Goal: Task Accomplishment & Management: Manage account settings

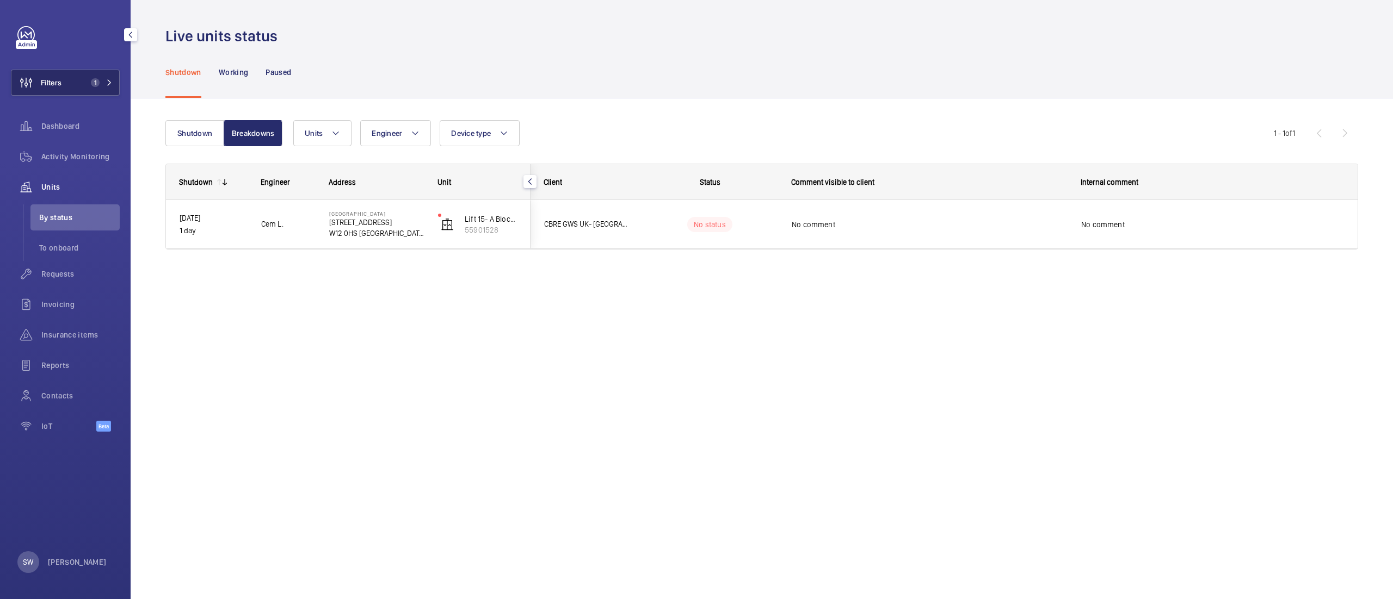
click at [81, 76] on button "Filters 1" at bounding box center [65, 83] width 109 height 26
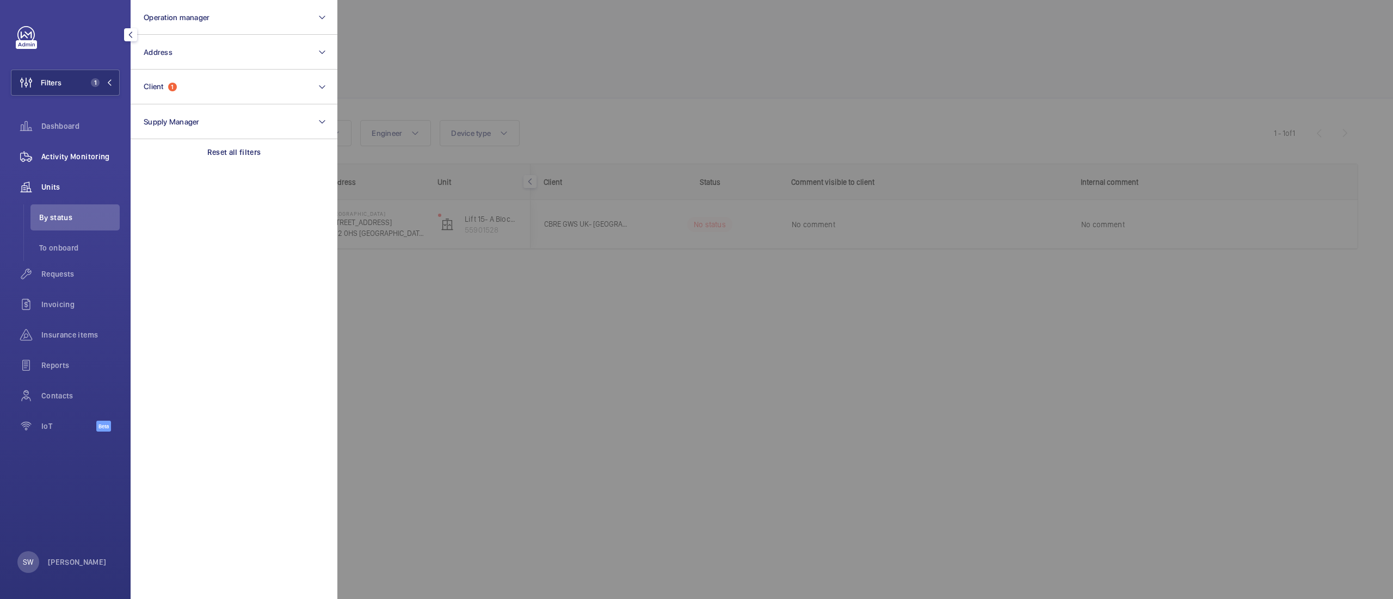
click at [72, 158] on span "Activity Monitoring" at bounding box center [80, 156] width 78 height 11
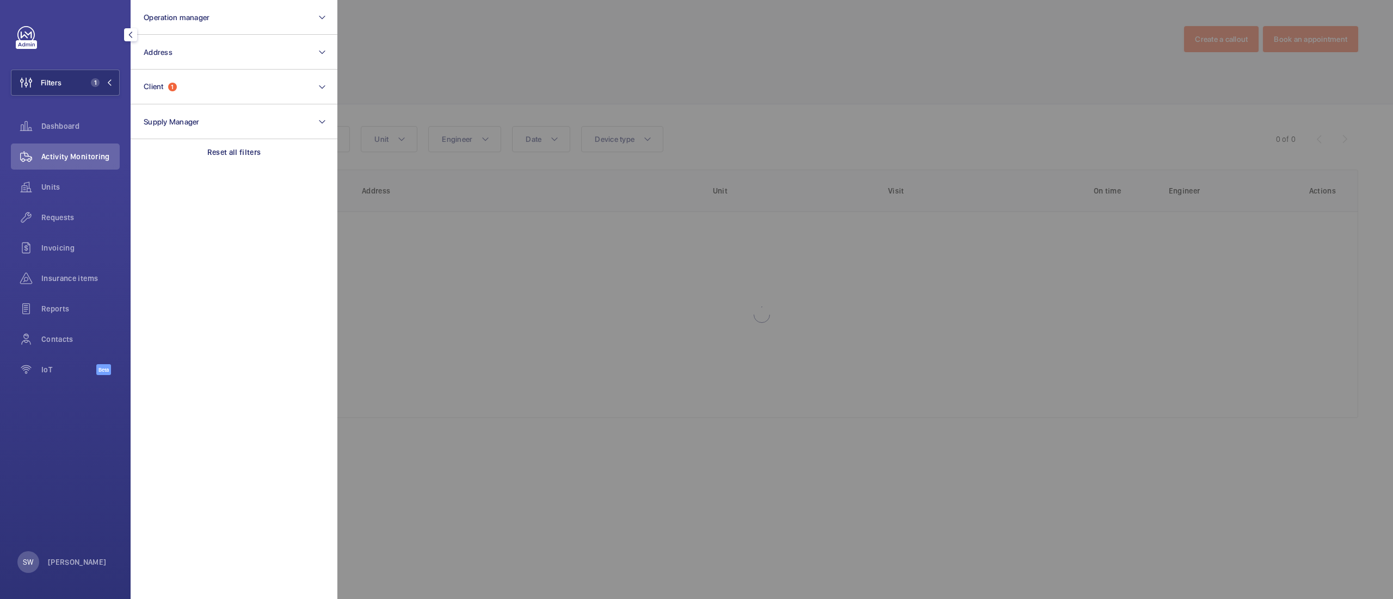
click at [760, 80] on div at bounding box center [1033, 299] width 1393 height 599
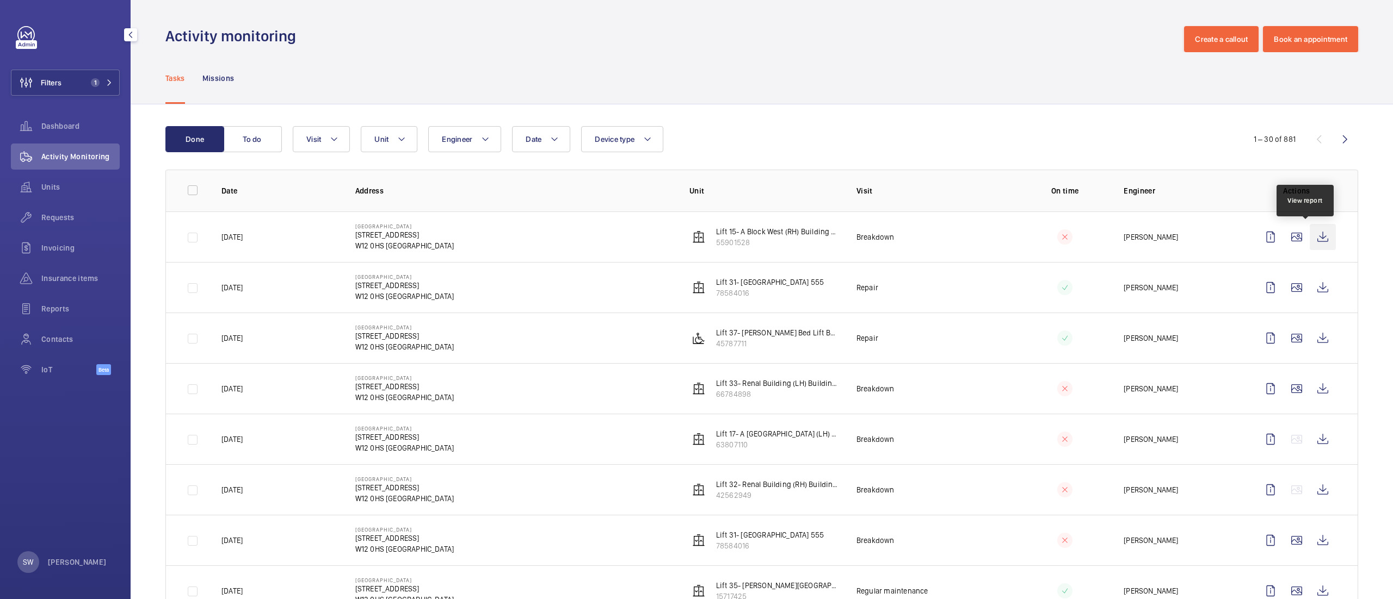
click at [1309, 242] on wm-front-icon-button at bounding box center [1322, 237] width 26 height 26
click at [96, 85] on span "1" at bounding box center [95, 82] width 9 height 9
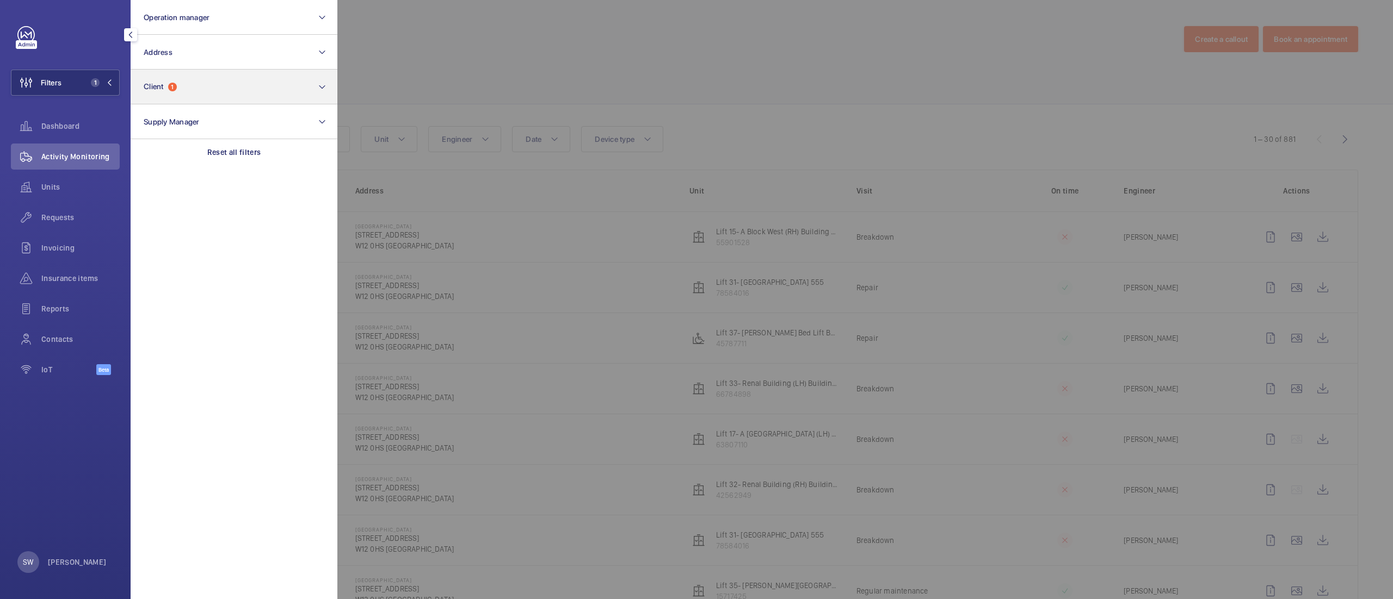
drag, startPoint x: 266, startPoint y: 153, endPoint x: 199, endPoint y: 80, distance: 99.7
click at [265, 152] on div "Reset all filters" at bounding box center [234, 152] width 207 height 26
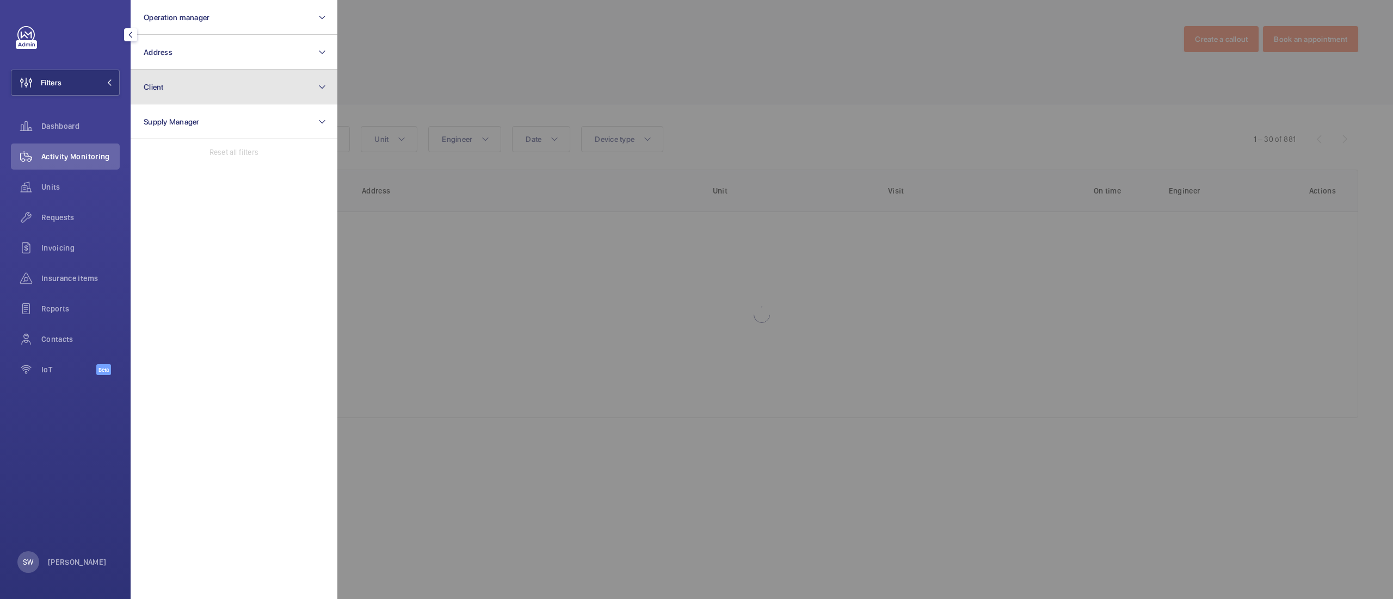
click at [197, 77] on button "Client" at bounding box center [234, 87] width 207 height 35
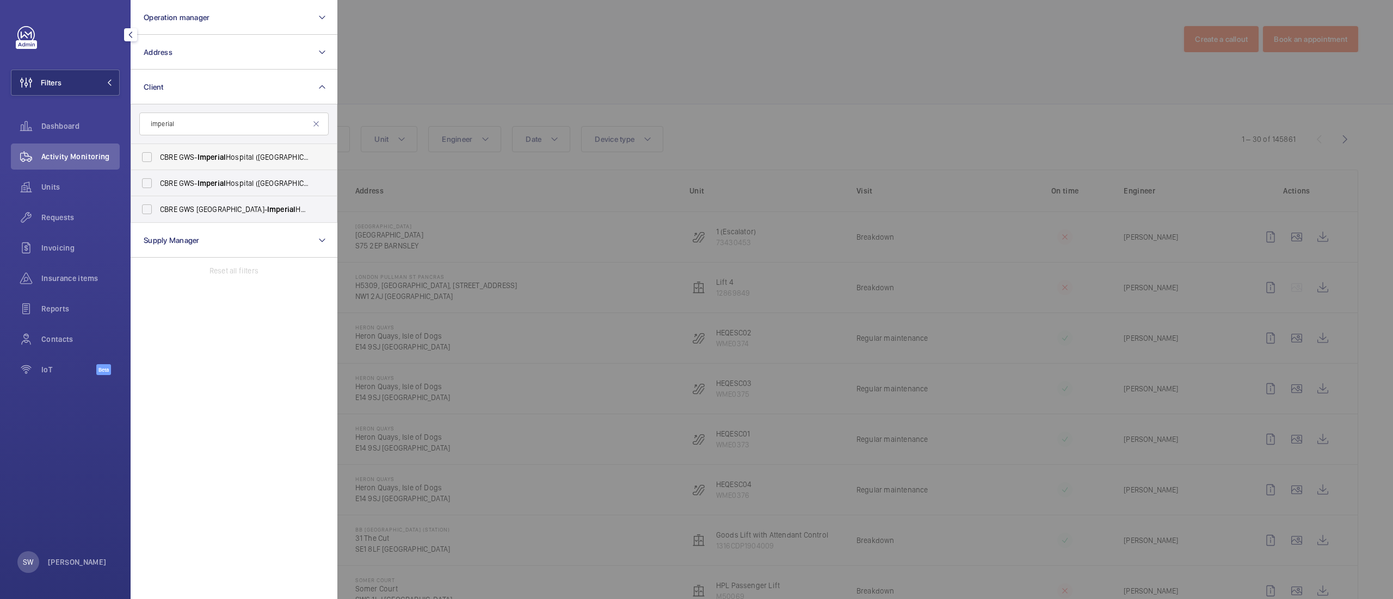
type input "imperial"
click at [195, 161] on span "CBRE GWS- [GEOGRAPHIC_DATA] ([GEOGRAPHIC_DATA])" at bounding box center [235, 157] width 150 height 11
click at [158, 161] on input "CBRE GWS- [GEOGRAPHIC_DATA] ([GEOGRAPHIC_DATA])" at bounding box center [147, 157] width 22 height 22
checkbox input "true"
click at [194, 183] on span "CBRE GWS- [GEOGRAPHIC_DATA] ([GEOGRAPHIC_DATA][PERSON_NAME])" at bounding box center [235, 183] width 150 height 11
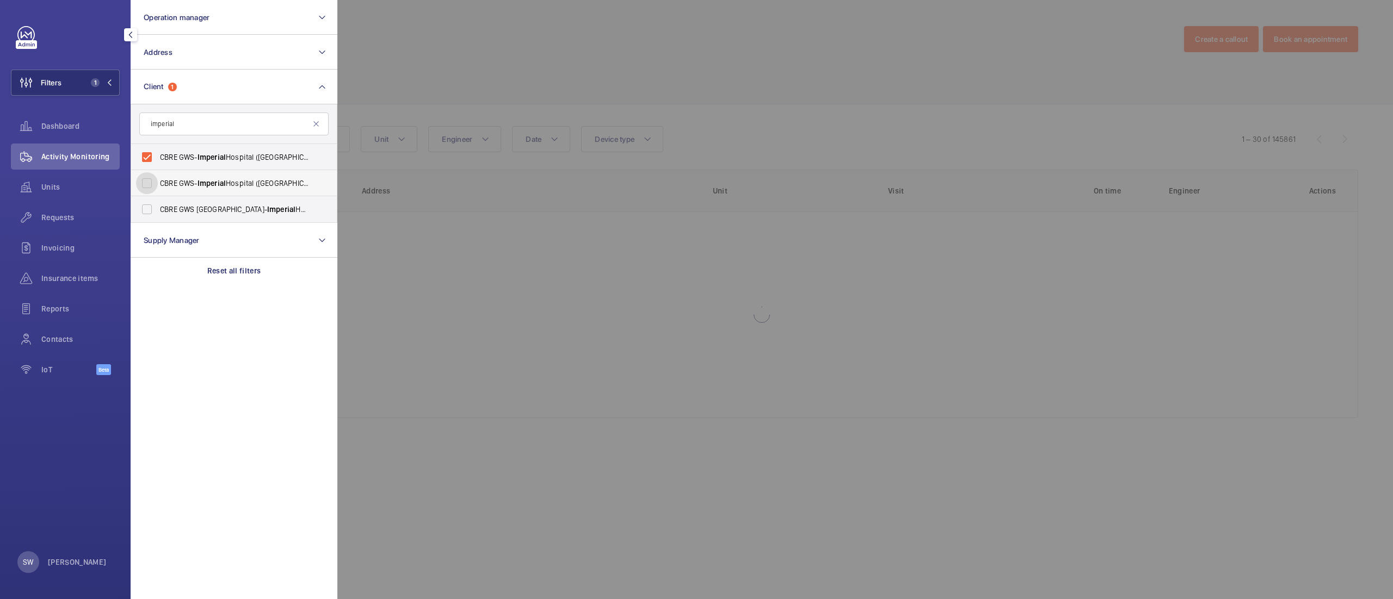
click at [158, 183] on input "CBRE GWS- [GEOGRAPHIC_DATA] ([GEOGRAPHIC_DATA][PERSON_NAME])" at bounding box center [147, 183] width 22 height 22
checkbox input "true"
click at [196, 206] on span "CBRE GWS UK- [GEOGRAPHIC_DATA] ([GEOGRAPHIC_DATA])" at bounding box center [235, 209] width 150 height 11
click at [158, 206] on input "CBRE GWS UK- [GEOGRAPHIC_DATA] ([GEOGRAPHIC_DATA])" at bounding box center [147, 210] width 22 height 22
checkbox input "true"
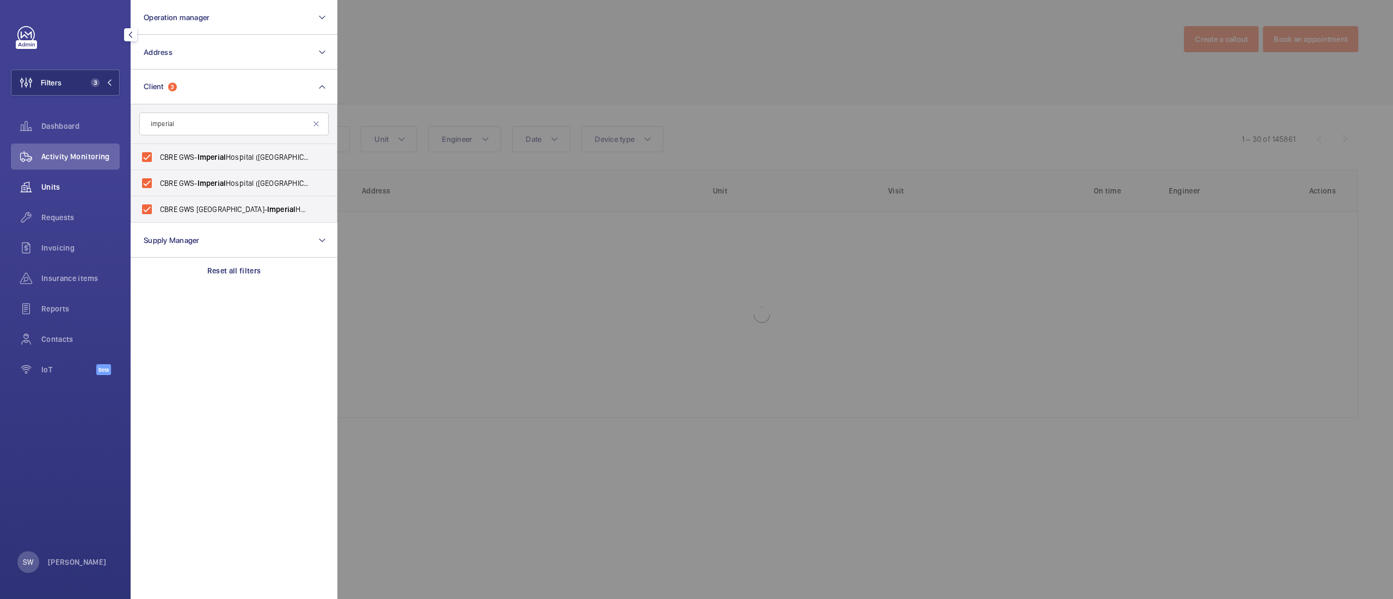
click at [69, 182] on span "Units" at bounding box center [80, 187] width 78 height 11
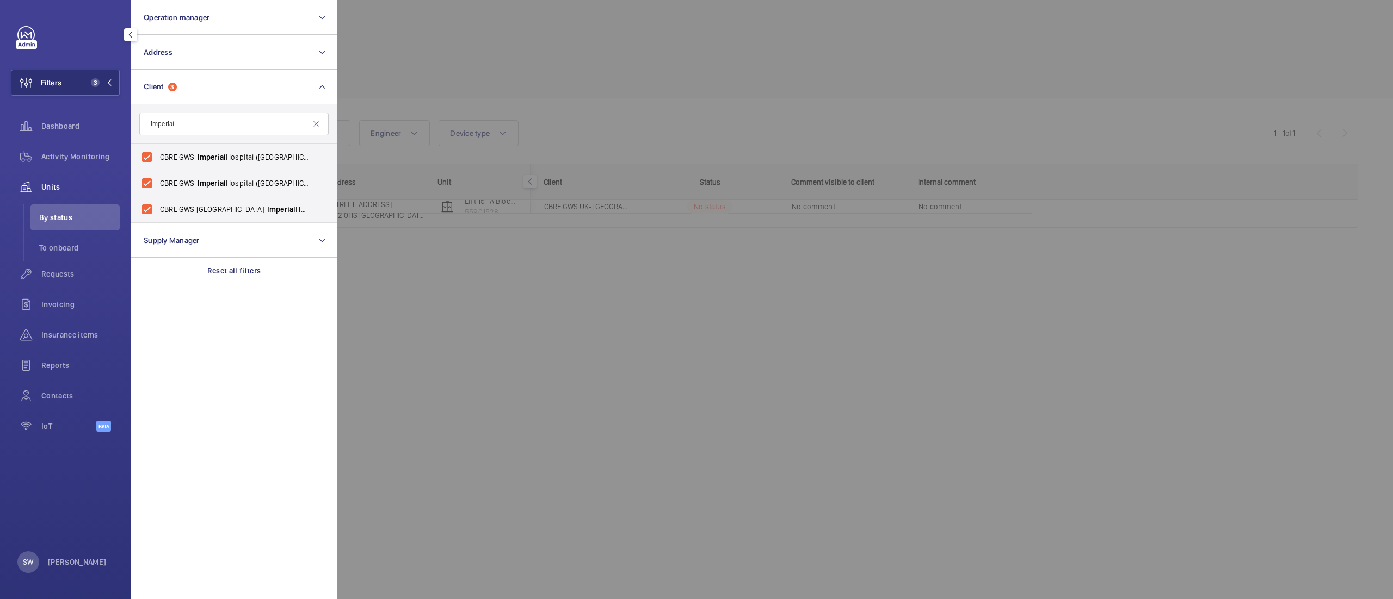
click at [860, 113] on div at bounding box center [1033, 299] width 1393 height 599
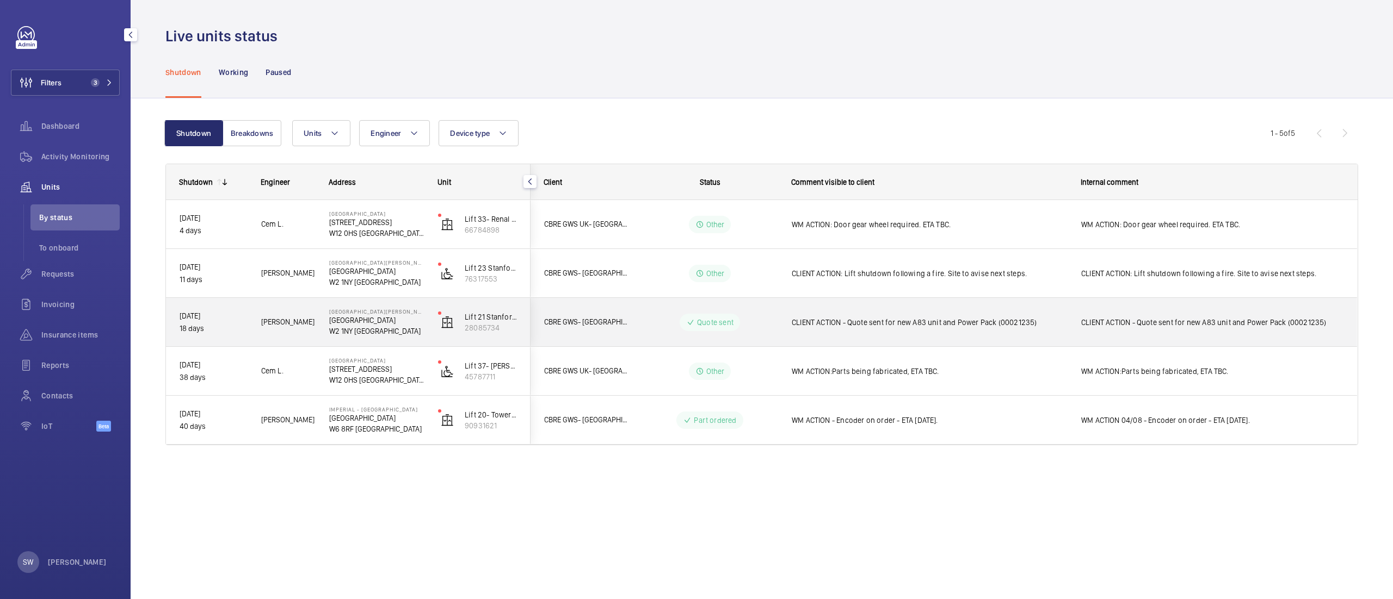
click at [886, 323] on span "CLIENT ACTION - Quote sent for new A83 unit and Power Pack (00021235)" at bounding box center [928, 322] width 275 height 11
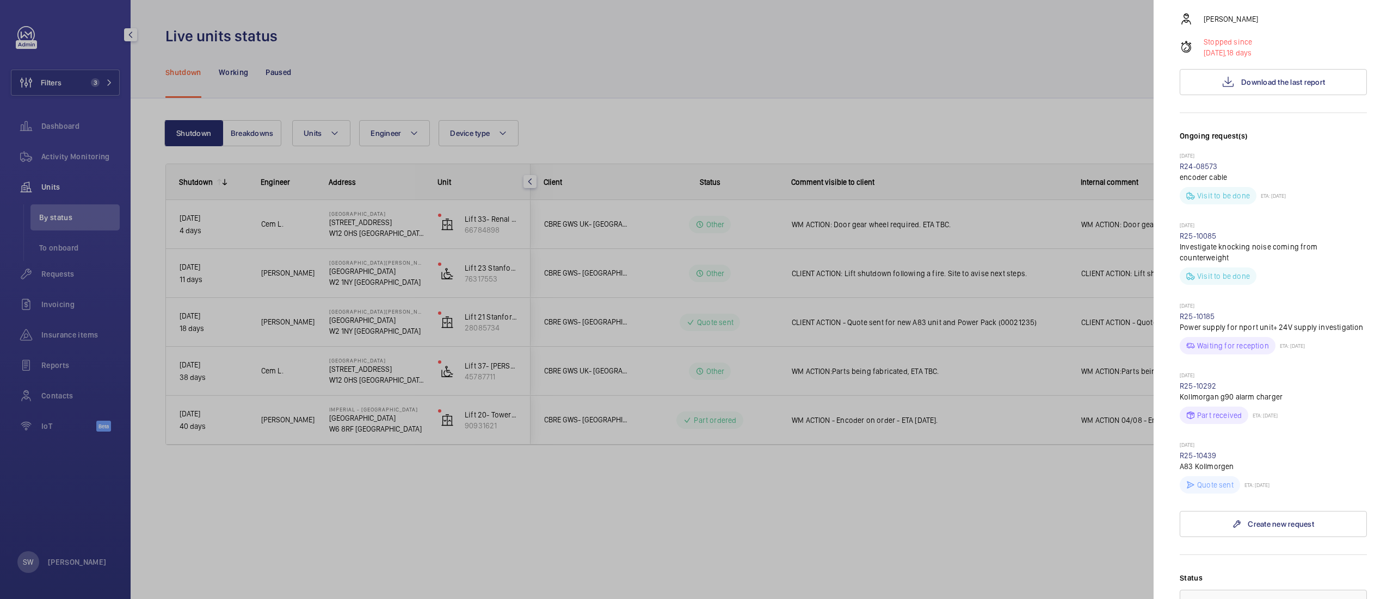
scroll to position [251, 0]
click at [860, 513] on div at bounding box center [696, 299] width 1393 height 599
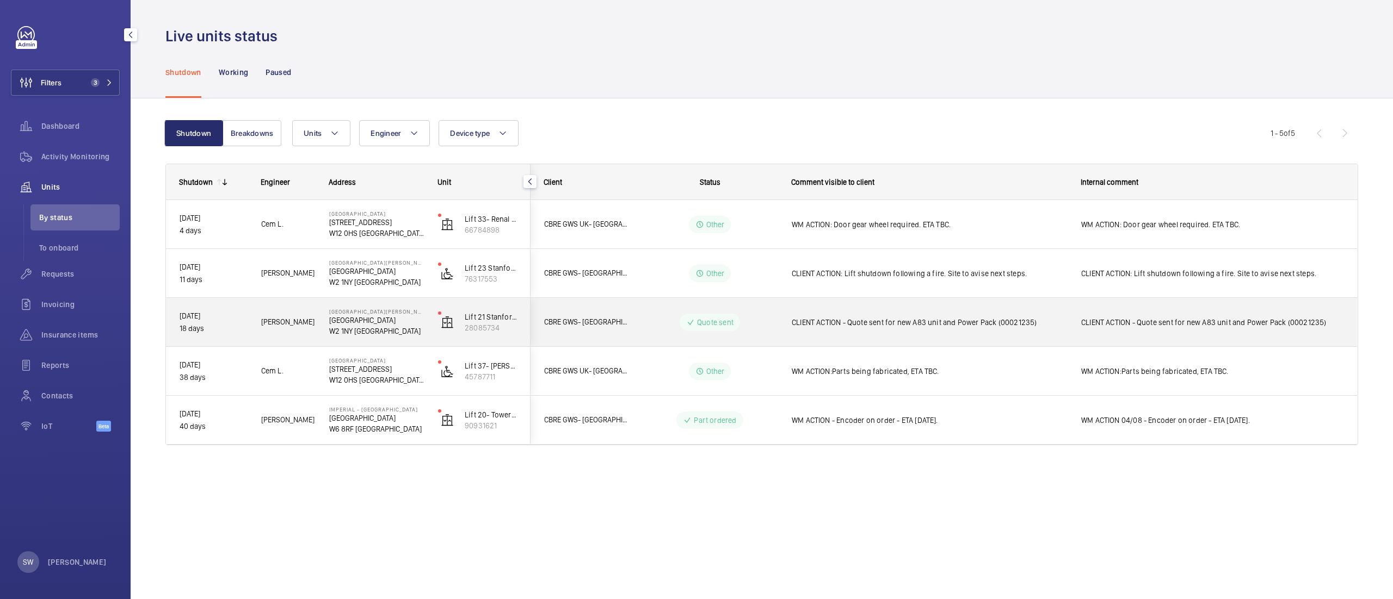
click at [814, 324] on span "CLIENT ACTION - Quote sent for new A83 unit and Power Pack (00021235)" at bounding box center [928, 322] width 275 height 11
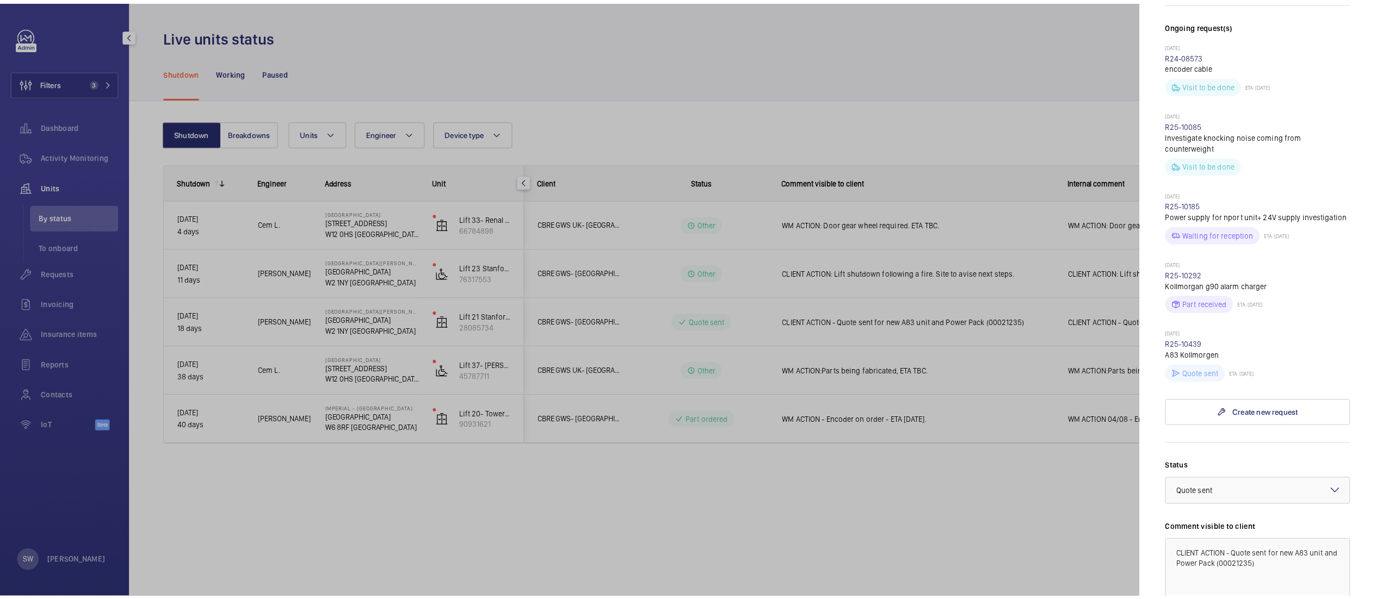
scroll to position [547, 0]
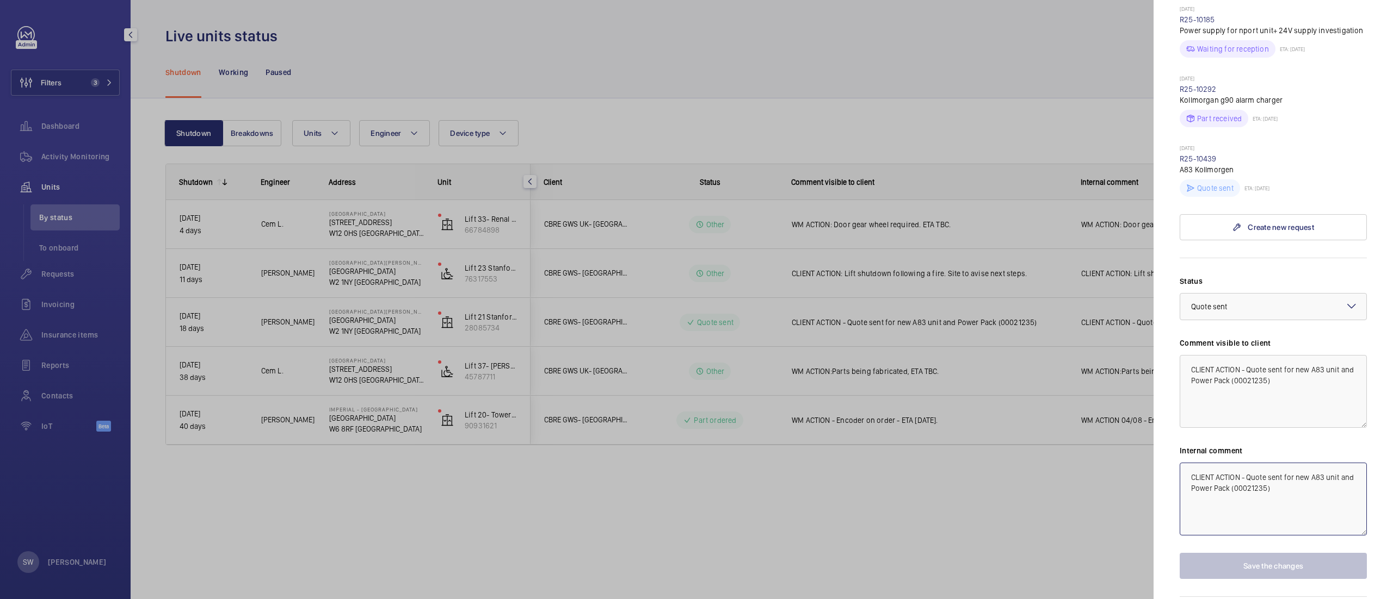
drag, startPoint x: 1280, startPoint y: 438, endPoint x: 1023, endPoint y: 350, distance: 272.5
click at [1023, 350] on mat-sidenav-container "Filters 3 Dashboard Activity Monitoring Units By status To onboard Requests Inv…" at bounding box center [696, 299] width 1393 height 599
type textarea "WM AC"
click at [869, 485] on div at bounding box center [696, 299] width 1393 height 599
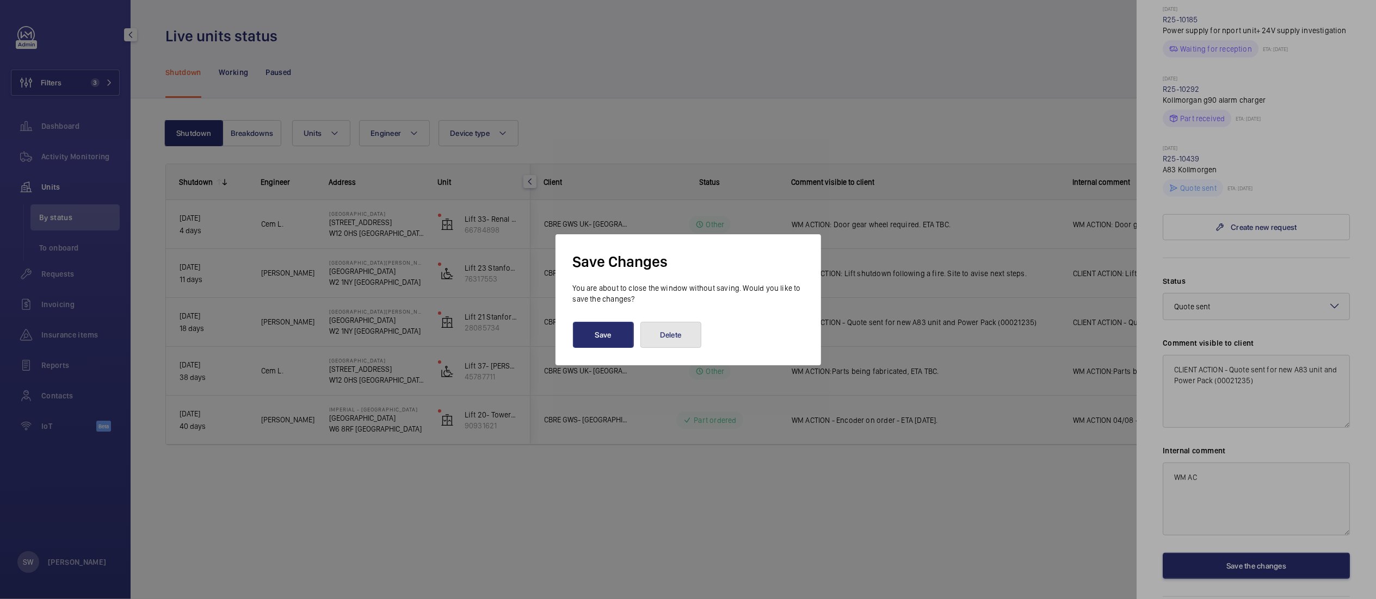
click at [659, 337] on button "Delete" at bounding box center [670, 335] width 61 height 26
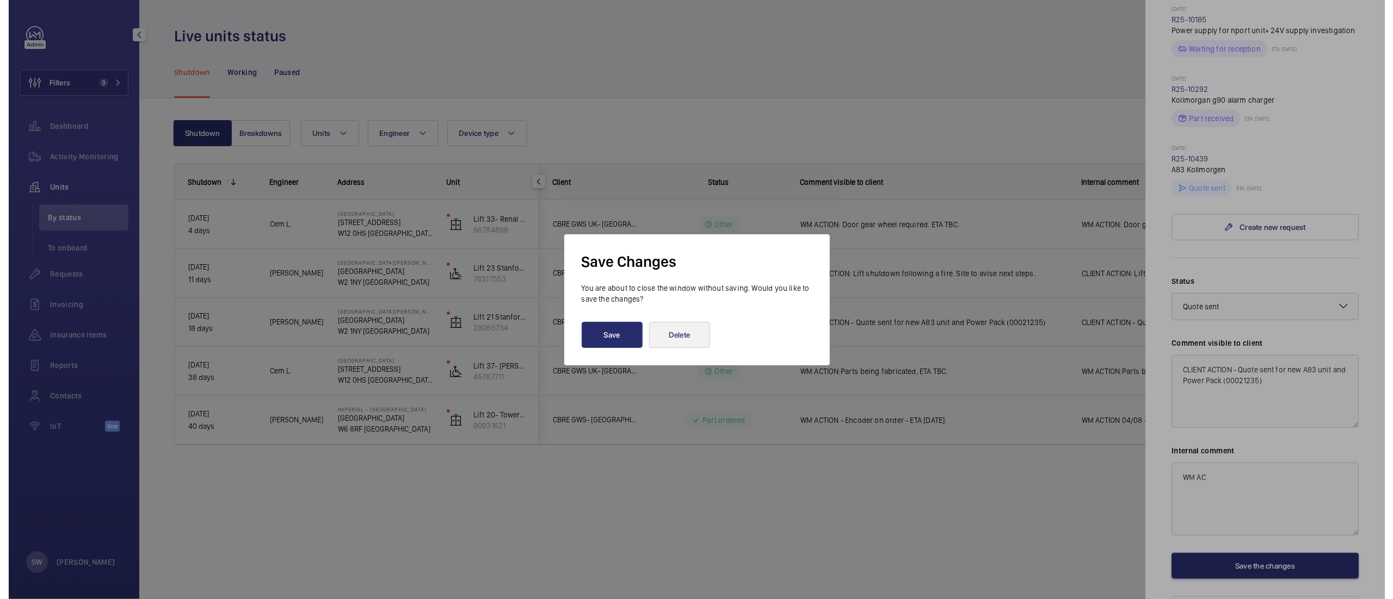
scroll to position [0, 0]
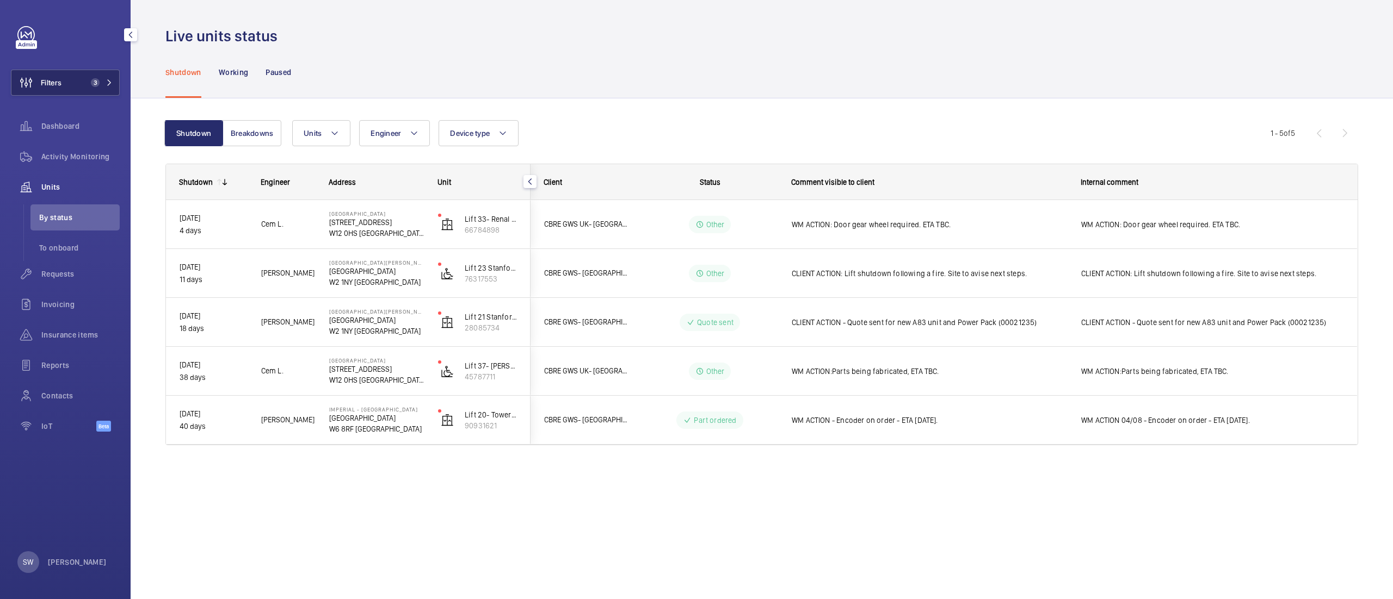
click at [108, 84] on mat-icon at bounding box center [109, 82] width 7 height 7
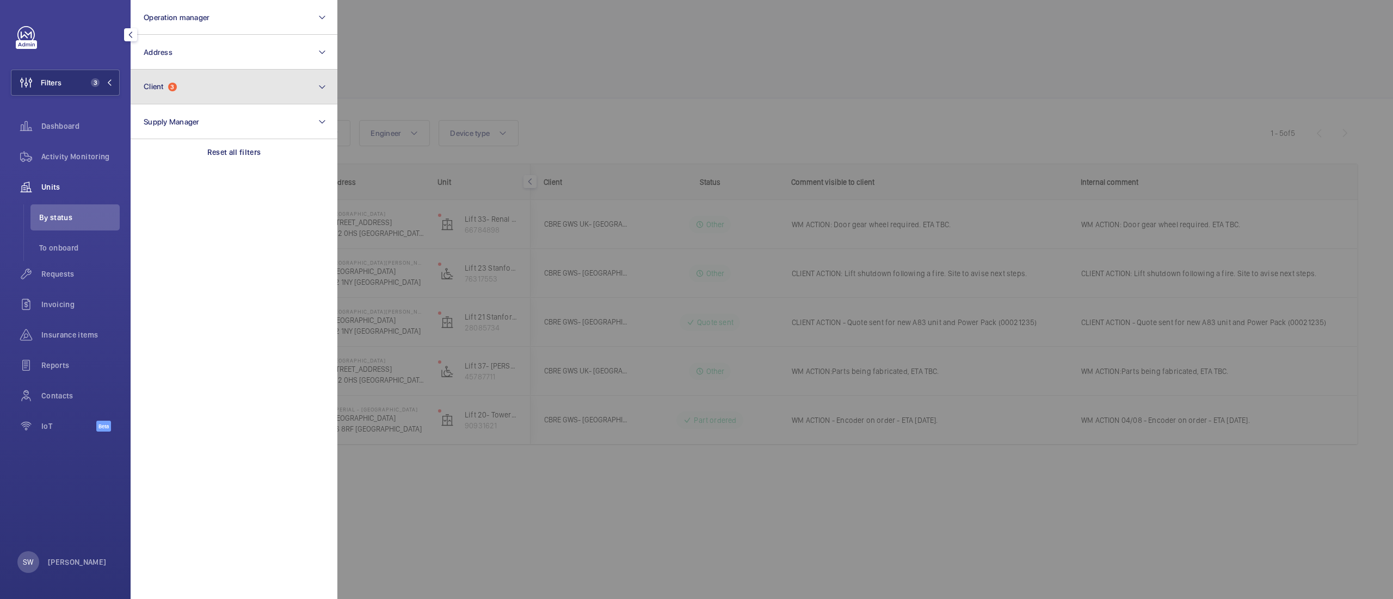
click at [215, 89] on button "Client 3" at bounding box center [234, 87] width 207 height 35
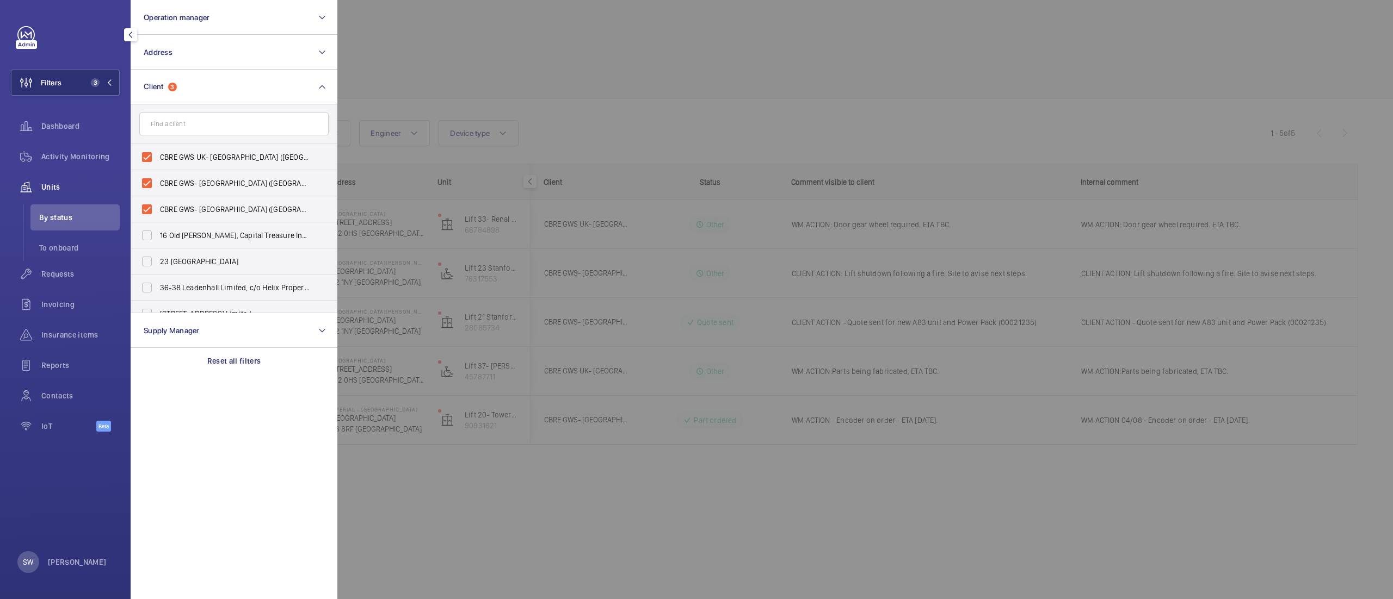
click at [732, 55] on div at bounding box center [1033, 299] width 1393 height 599
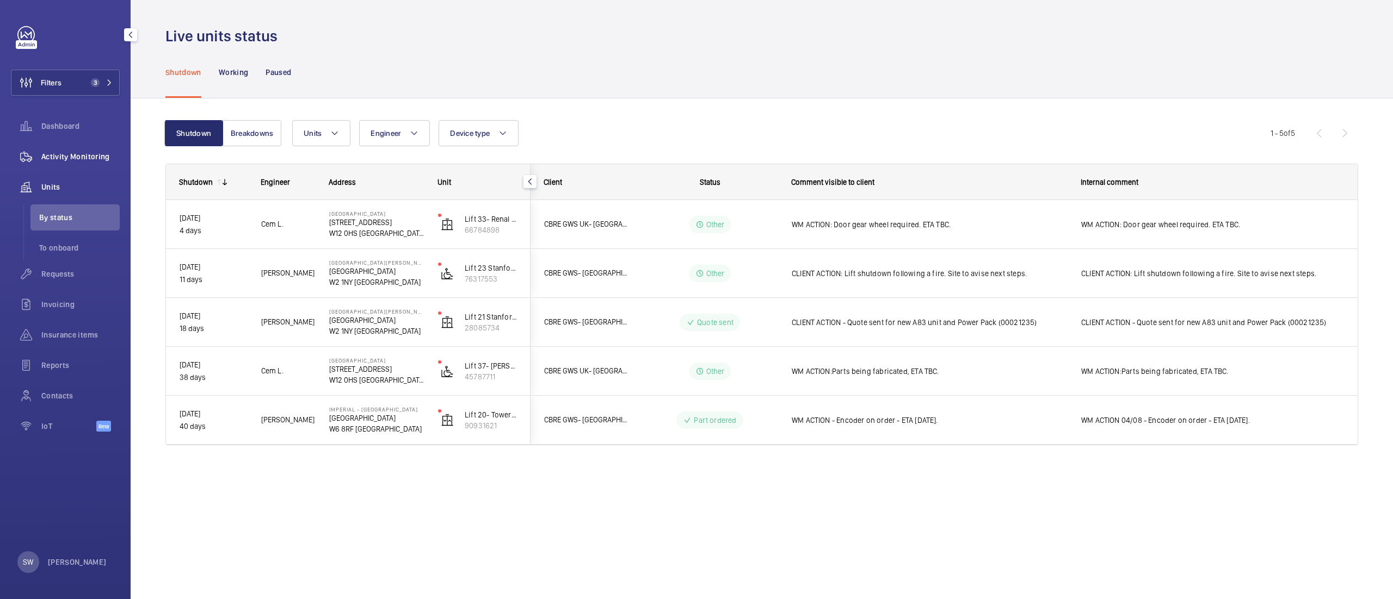
click at [88, 158] on span "Activity Monitoring" at bounding box center [80, 156] width 78 height 11
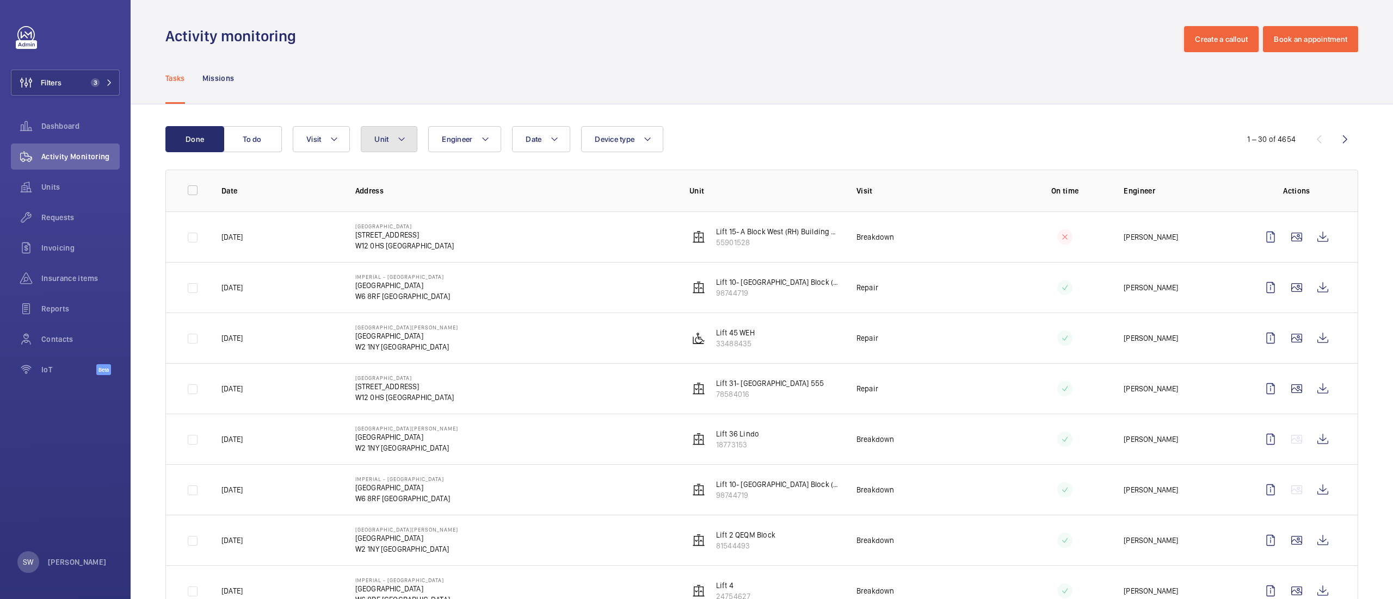
click at [373, 133] on button "Unit" at bounding box center [389, 139] width 57 height 26
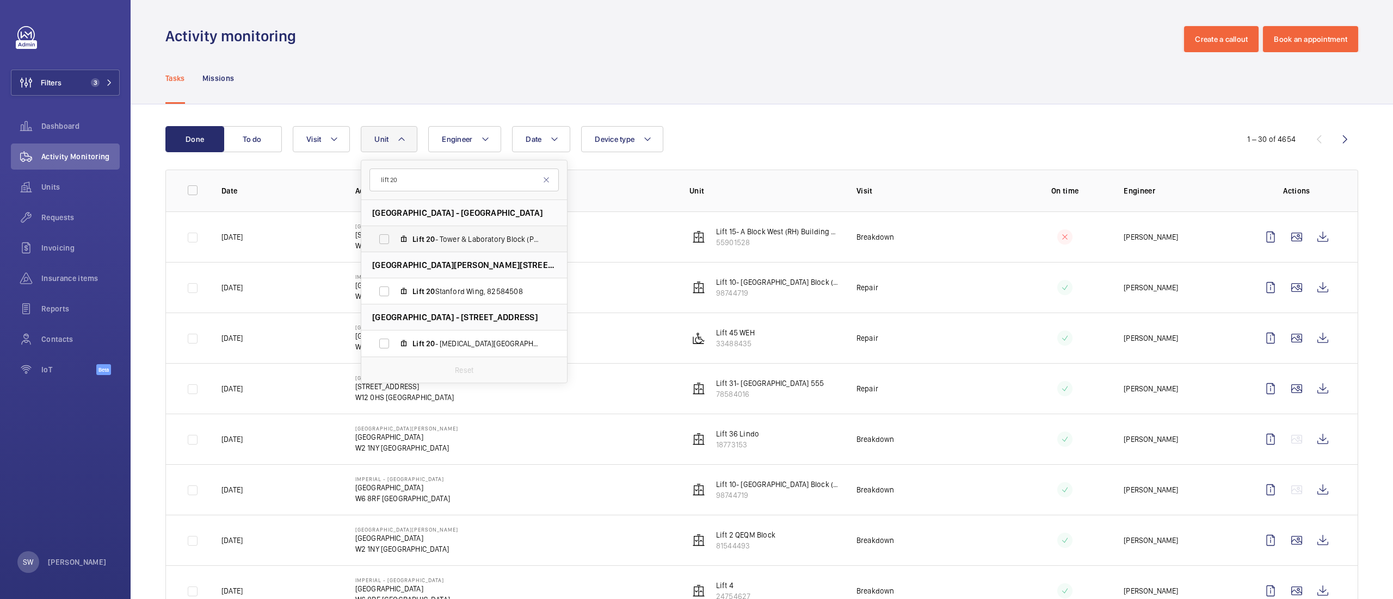
type input "lift 20"
click at [438, 242] on span "Lift 20 - Tower & Laboratory Block (Passenger), 90931621" at bounding box center [475, 239] width 126 height 11
click at [395, 242] on input "Lift 20 - Tower & Laboratory Block (Passenger), 90931621" at bounding box center [384, 239] width 22 height 22
checkbox input "true"
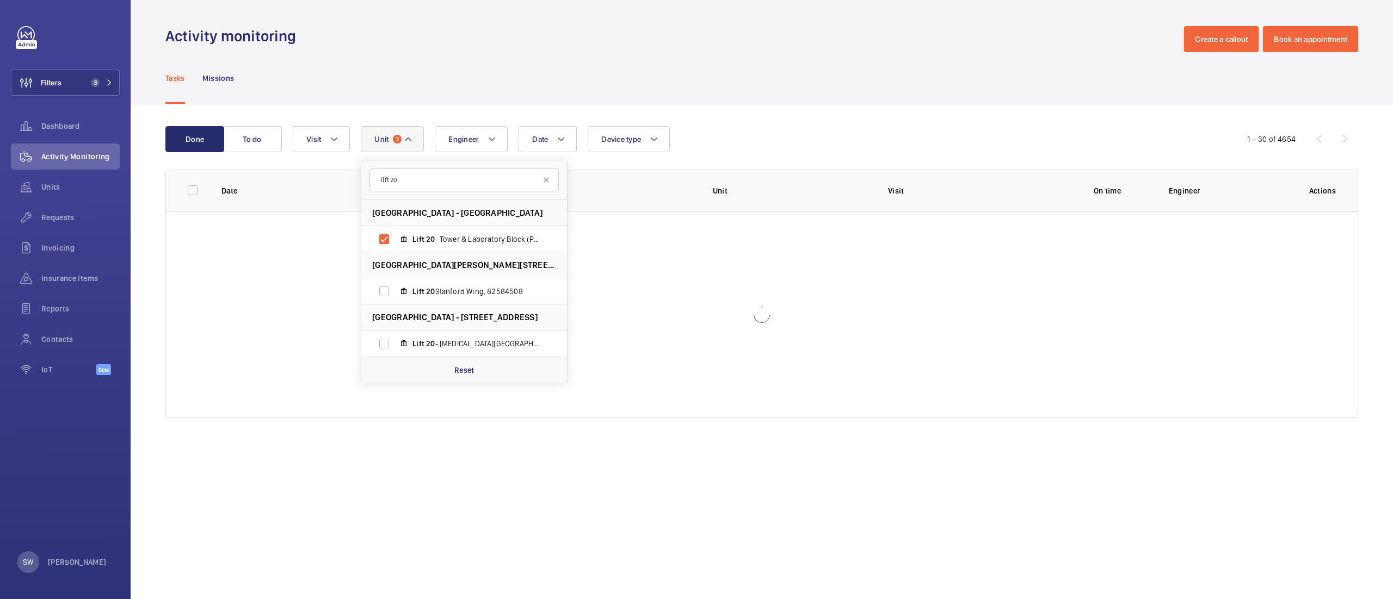
click at [986, 115] on div "Done To do Date Engineer Unit 1 lift 20 [GEOGRAPHIC_DATA] - [GEOGRAPHIC_DATA] L…" at bounding box center [762, 274] width 1262 height 340
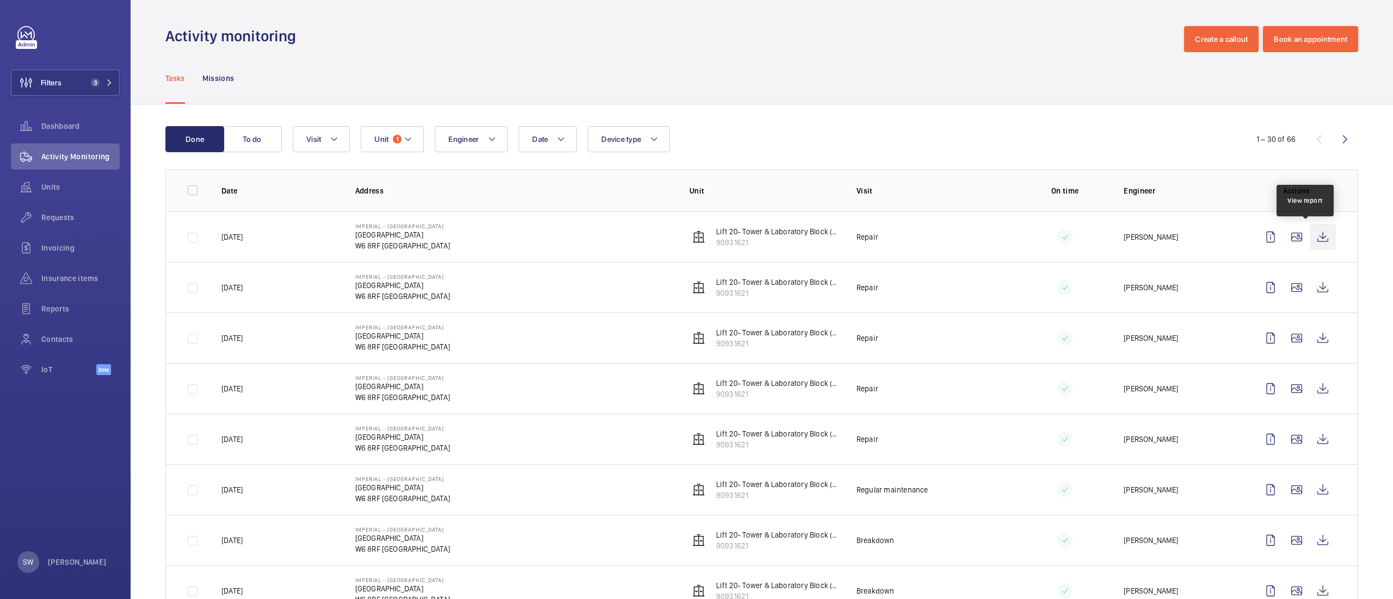
click at [1309, 250] on wm-front-icon-button at bounding box center [1322, 237] width 26 height 26
click at [54, 221] on span "Requests" at bounding box center [80, 217] width 78 height 11
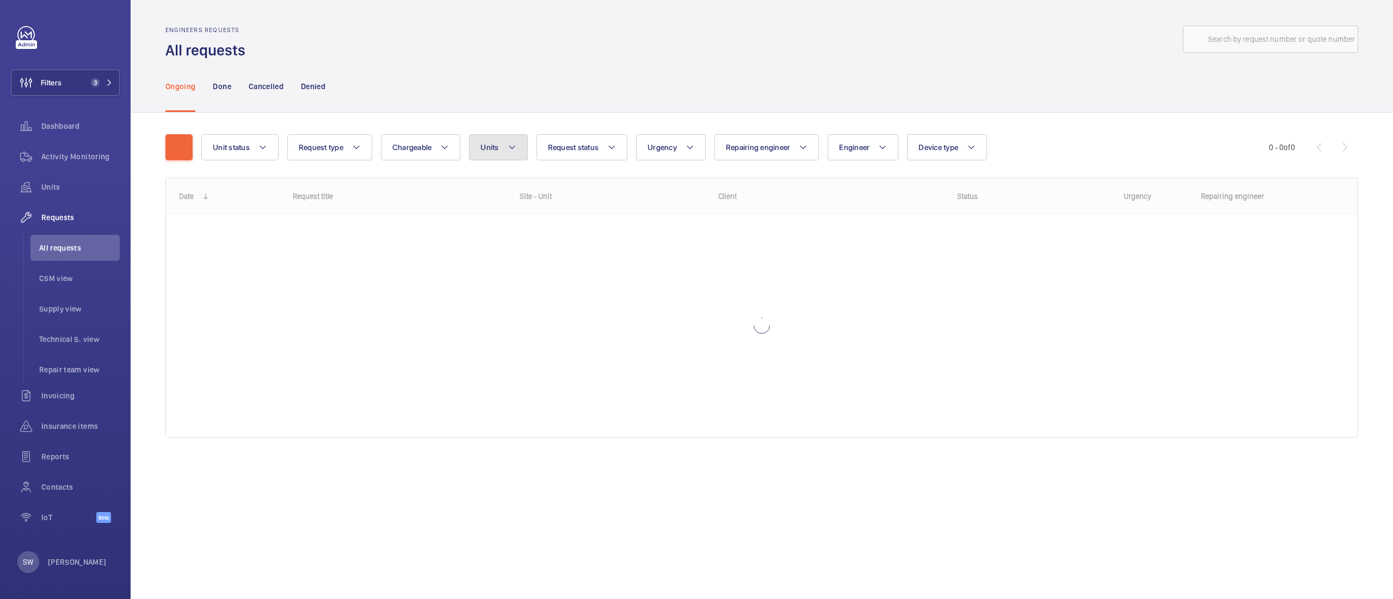
click at [504, 140] on button "Units" at bounding box center [498, 147] width 58 height 26
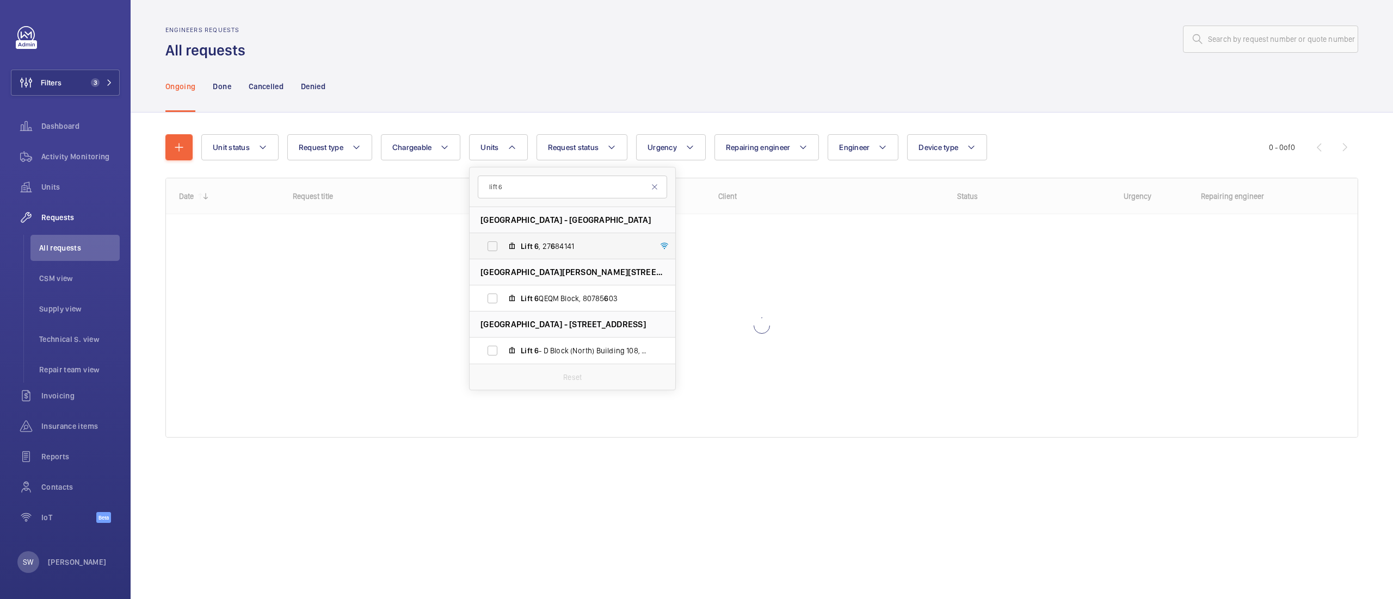
type input "lift 6"
click at [558, 249] on span "Lift 6 , 27 6 84141" at bounding box center [584, 246] width 126 height 11
click at [503, 249] on input "Lift 6 , 27 6 84141" at bounding box center [492, 247] width 22 height 22
checkbox input "true"
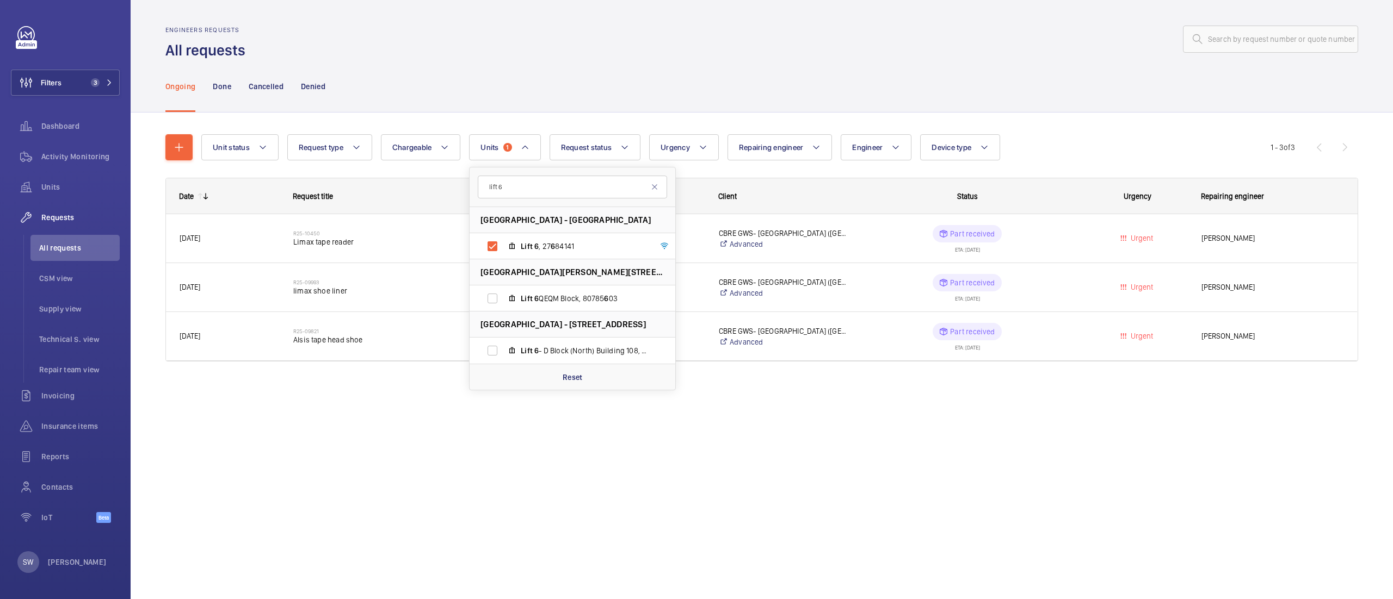
click at [762, 49] on div at bounding box center [805, 39] width 1106 height 26
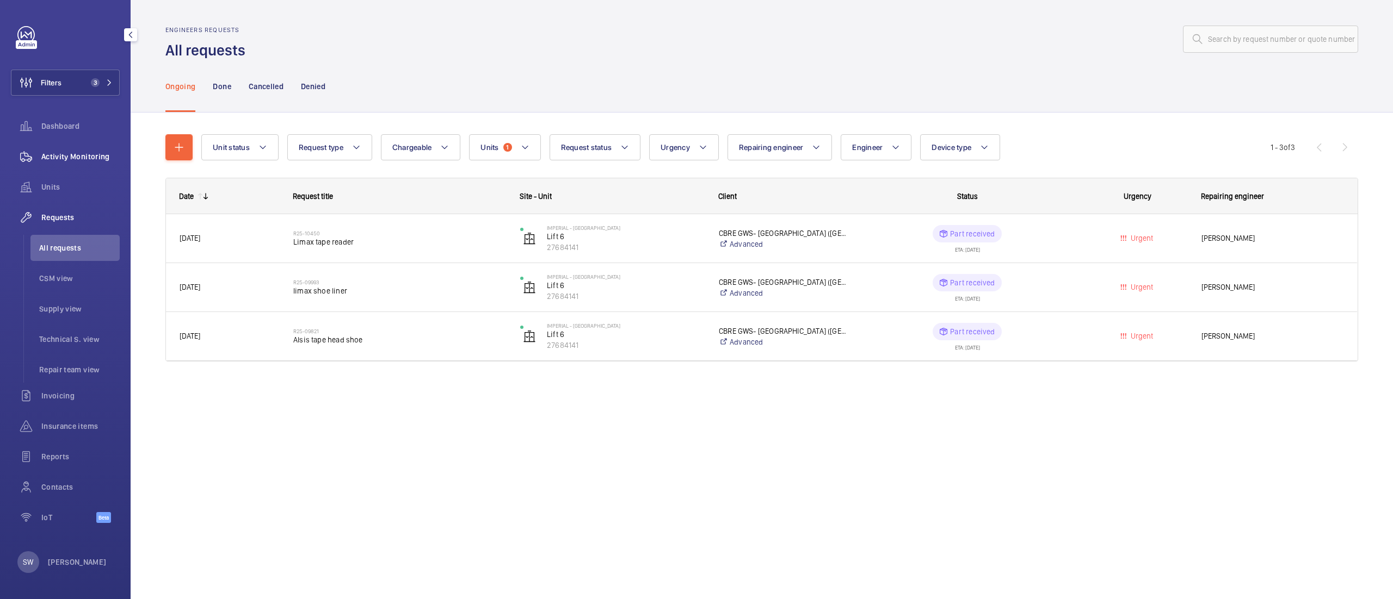
click at [77, 158] on span "Activity Monitoring" at bounding box center [80, 156] width 78 height 11
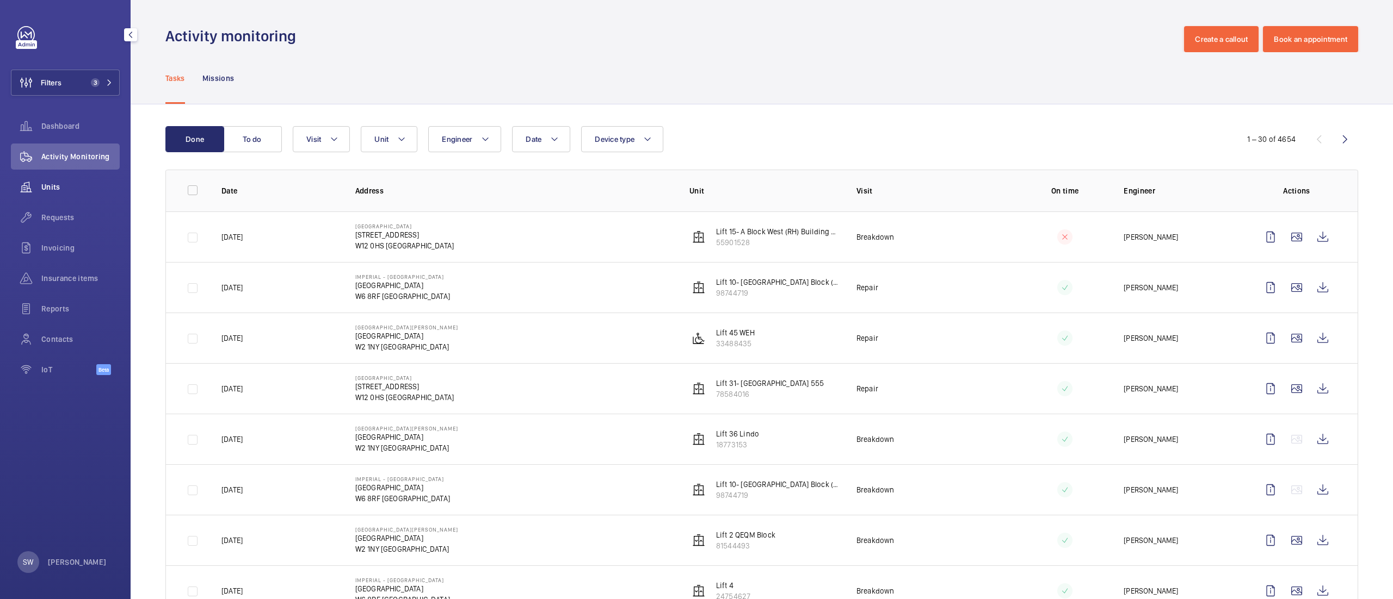
click at [65, 189] on span "Units" at bounding box center [80, 187] width 78 height 11
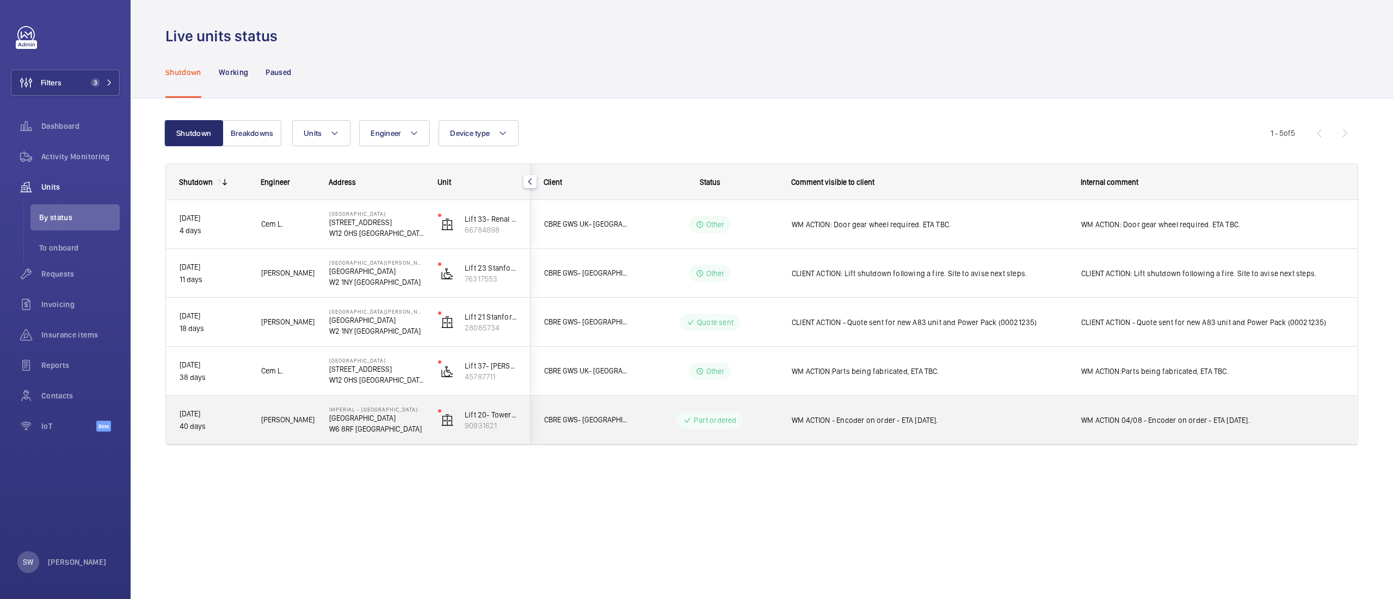
click at [950, 416] on span "WM ACTION - Encoder on order - ETA [DATE]." at bounding box center [928, 420] width 275 height 11
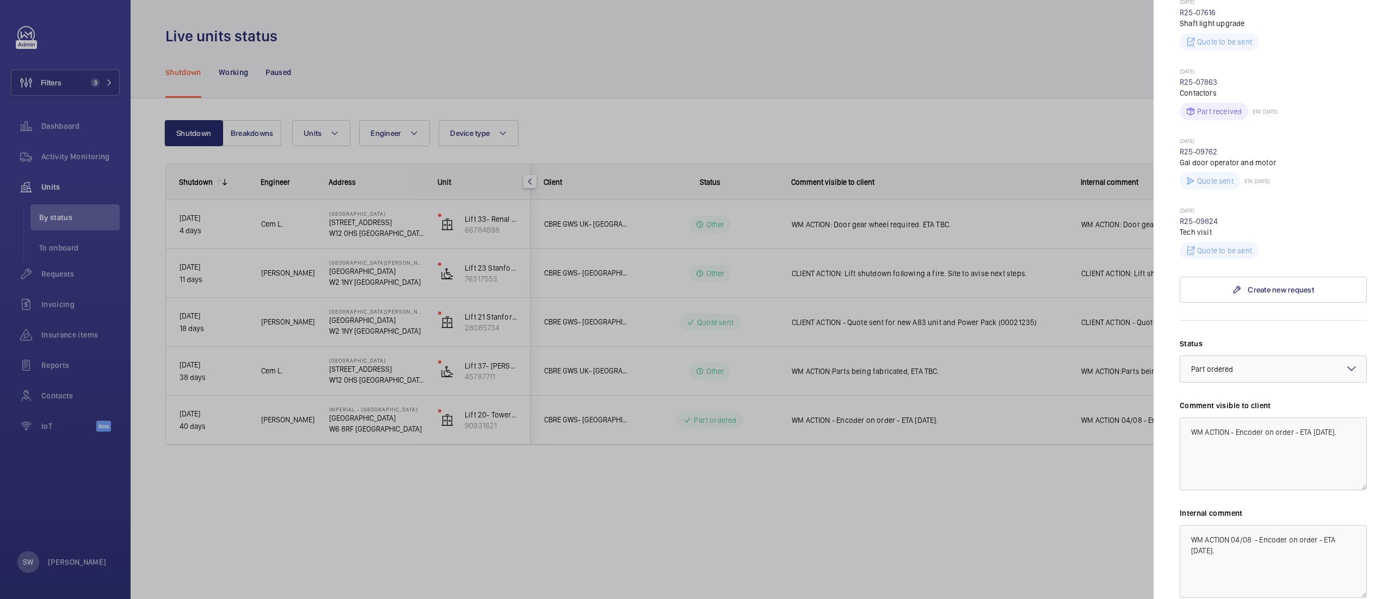
scroll to position [525, 0]
click at [1053, 123] on div at bounding box center [696, 299] width 1393 height 599
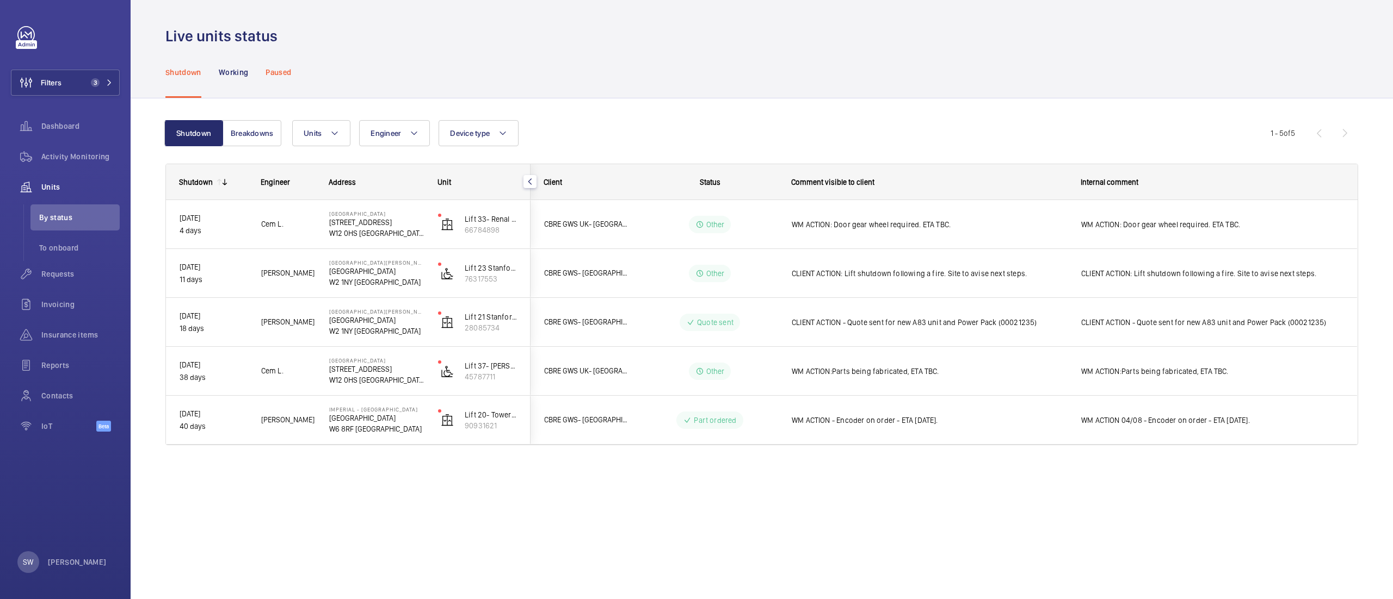
click at [281, 60] on div "Paused" at bounding box center [278, 72] width 26 height 52
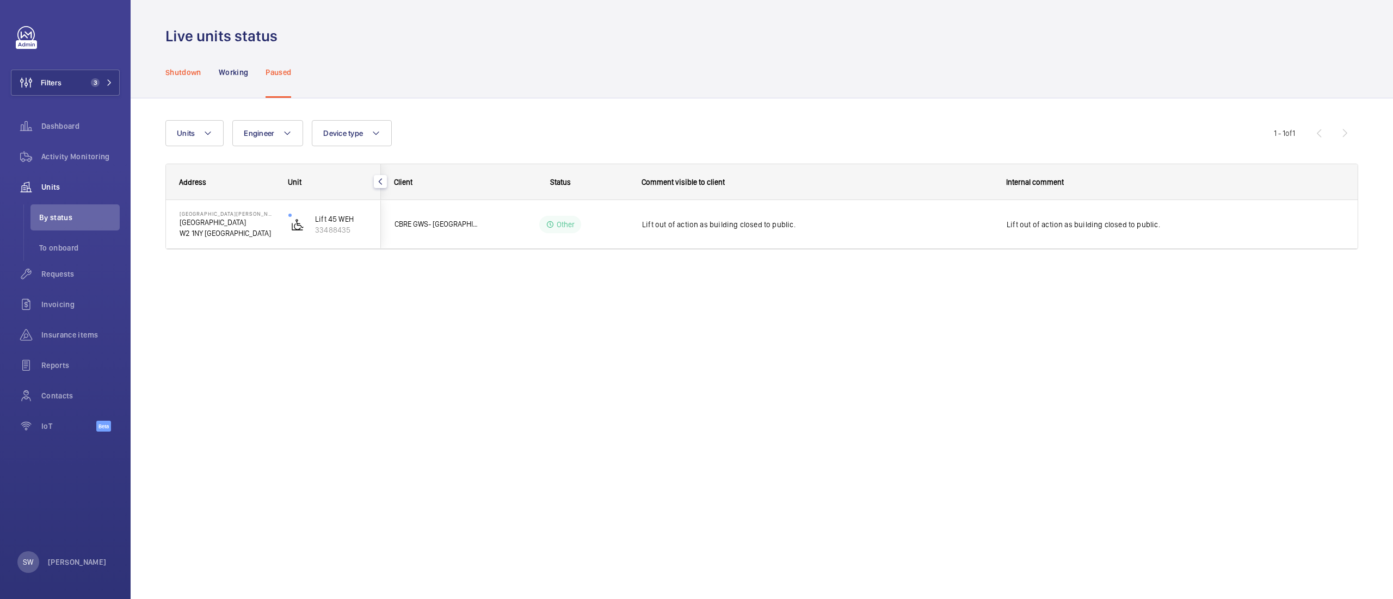
click at [186, 72] on p "Shutdown" at bounding box center [183, 72] width 36 height 11
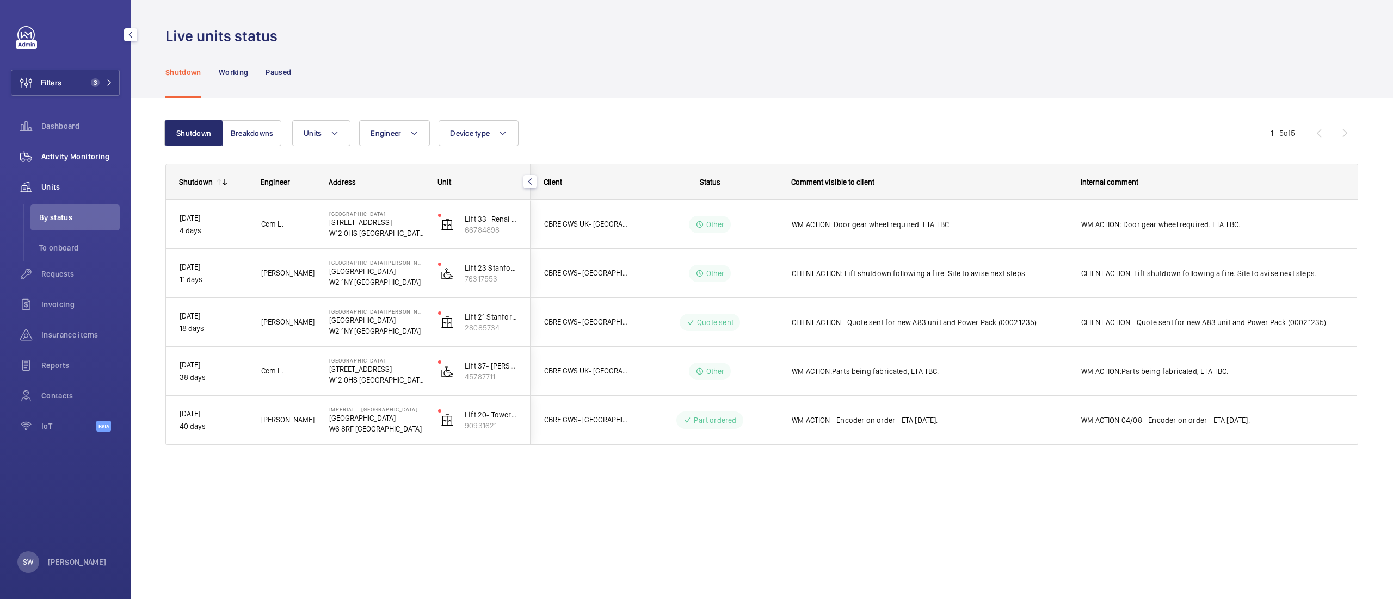
click at [91, 154] on span "Activity Monitoring" at bounding box center [80, 156] width 78 height 11
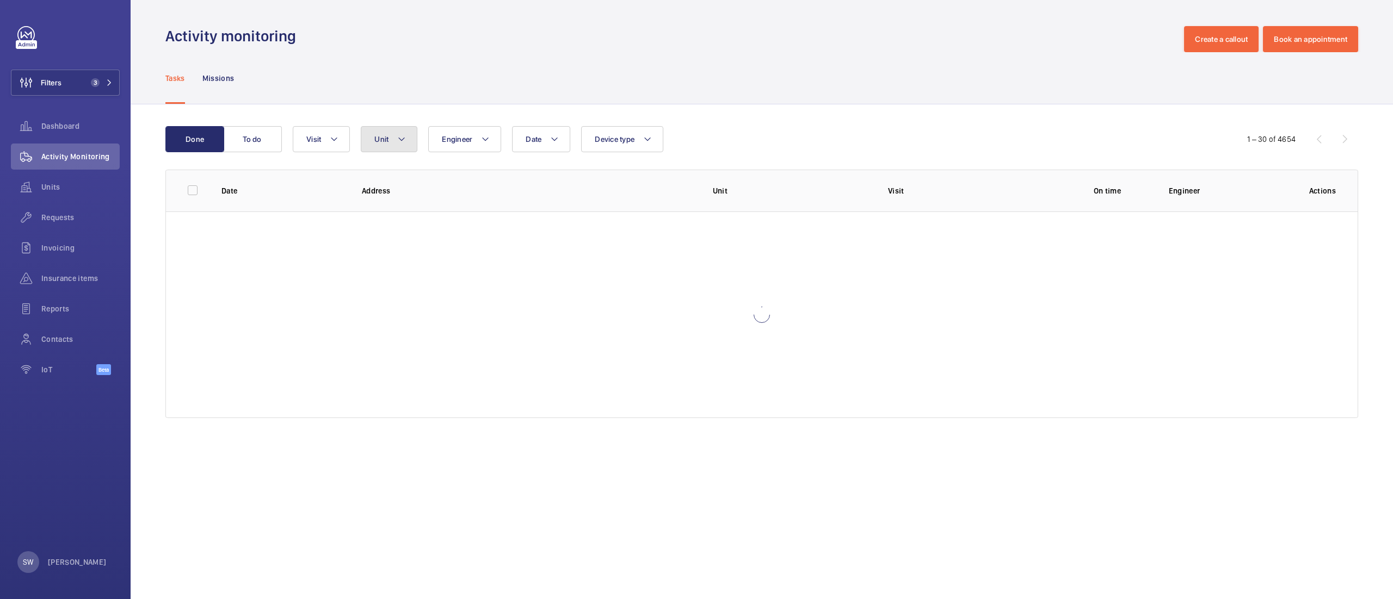
click at [380, 144] on button "Unit" at bounding box center [389, 139] width 57 height 26
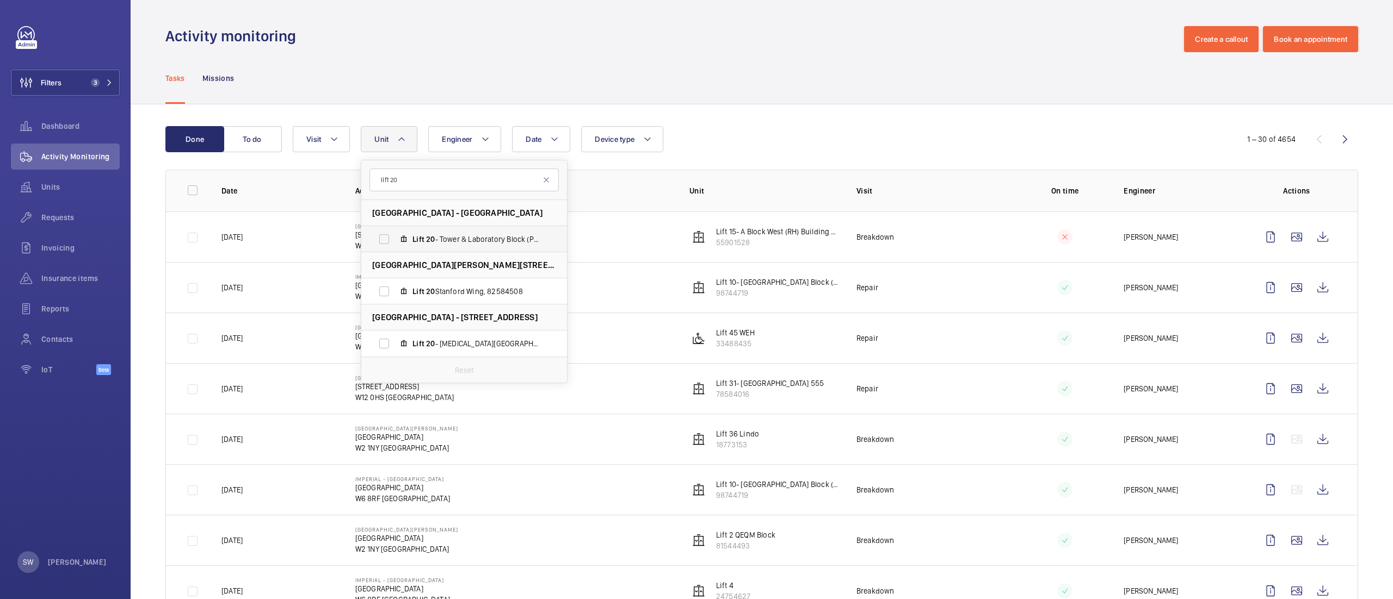
type input "lift 20"
click at [449, 237] on span "Lift 20 - Tower & Laboratory Block (Passenger), 90931621" at bounding box center [475, 239] width 126 height 11
click at [395, 237] on input "Lift 20 - Tower & Laboratory Block (Passenger), 90931621" at bounding box center [384, 239] width 22 height 22
checkbox input "true"
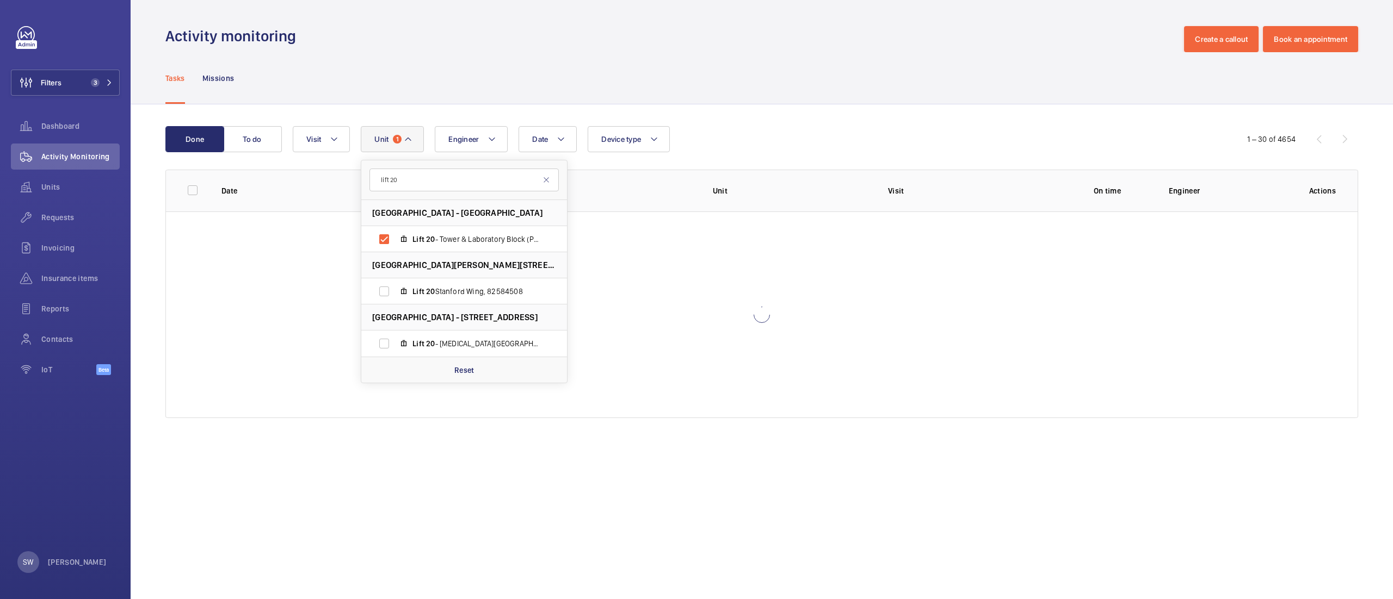
click at [932, 73] on div "Tasks Missions" at bounding box center [761, 78] width 1192 height 52
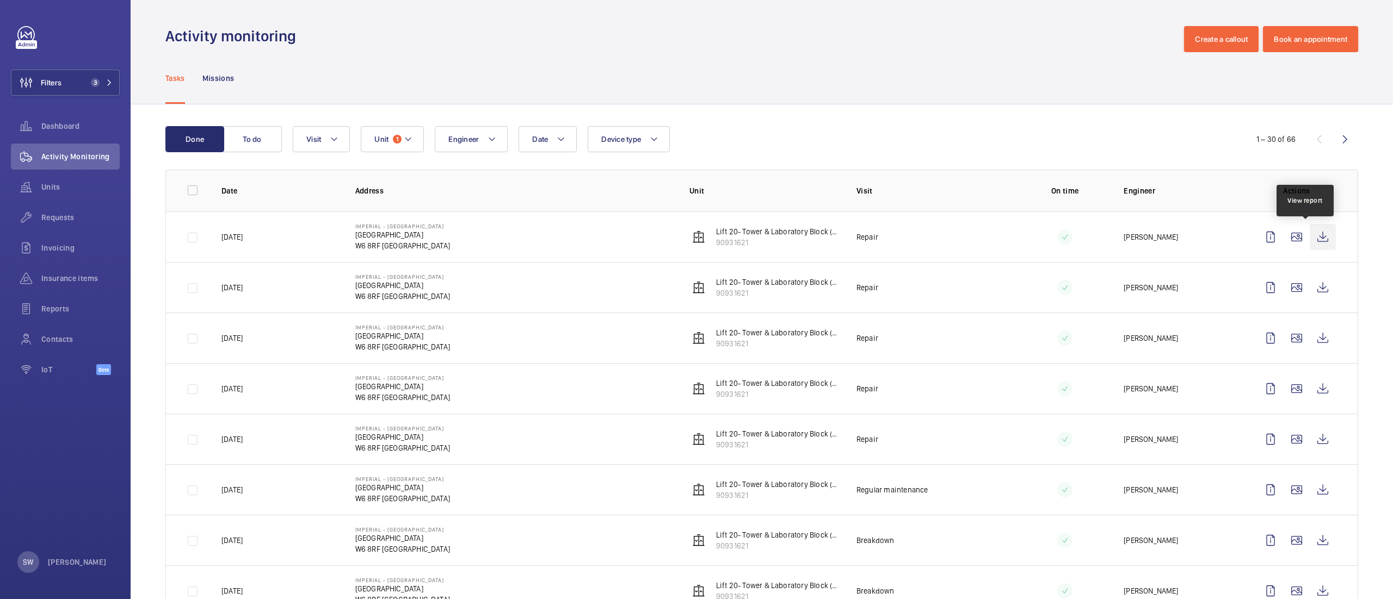
click at [1309, 238] on wm-front-icon-button at bounding box center [1322, 237] width 26 height 26
click at [72, 220] on span "Requests" at bounding box center [80, 217] width 78 height 11
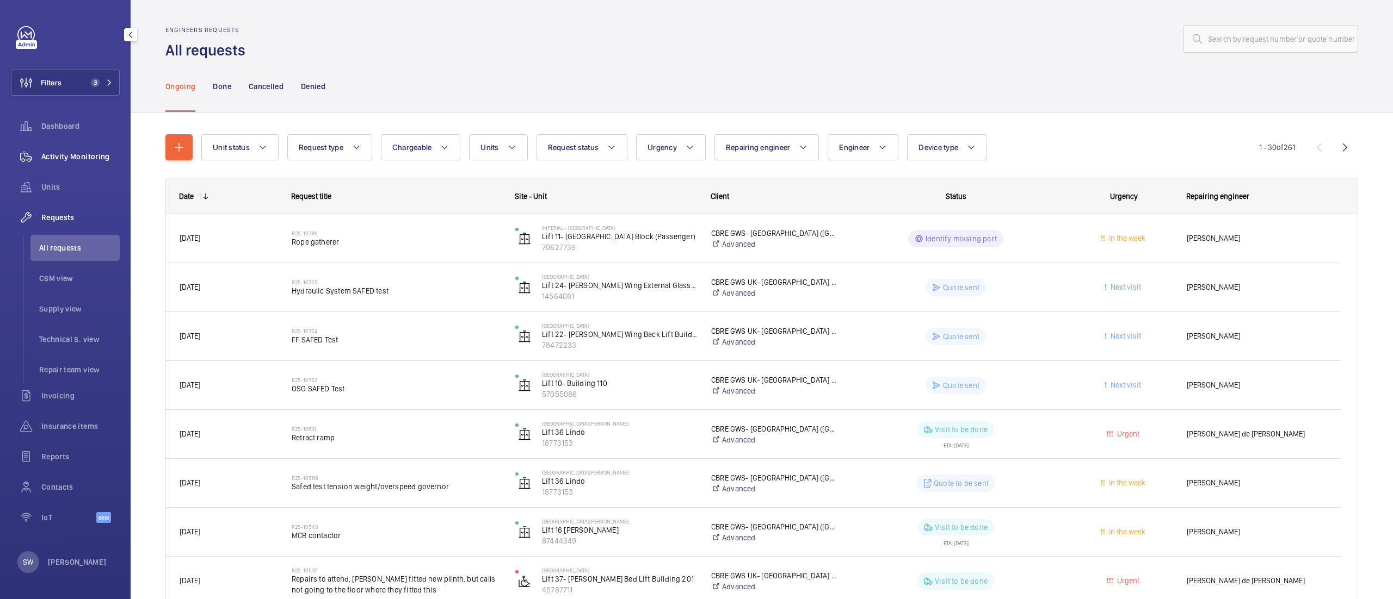
click at [64, 160] on span "Activity Monitoring" at bounding box center [80, 156] width 78 height 11
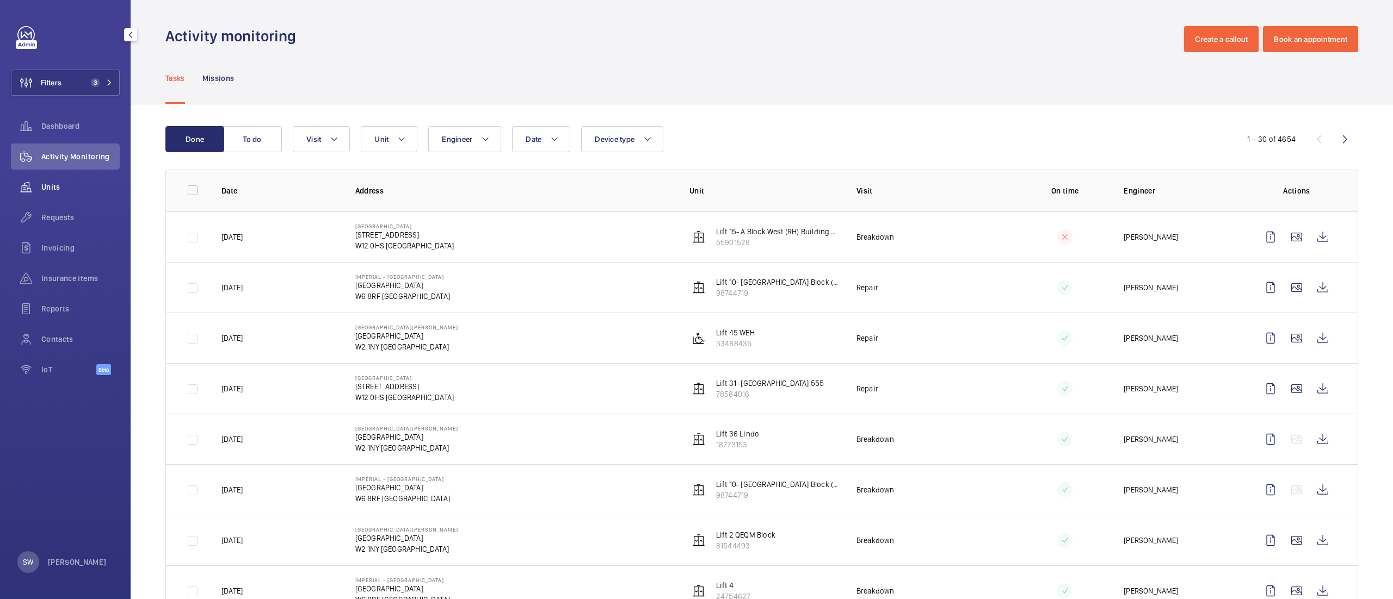
click at [71, 189] on span "Units" at bounding box center [80, 187] width 78 height 11
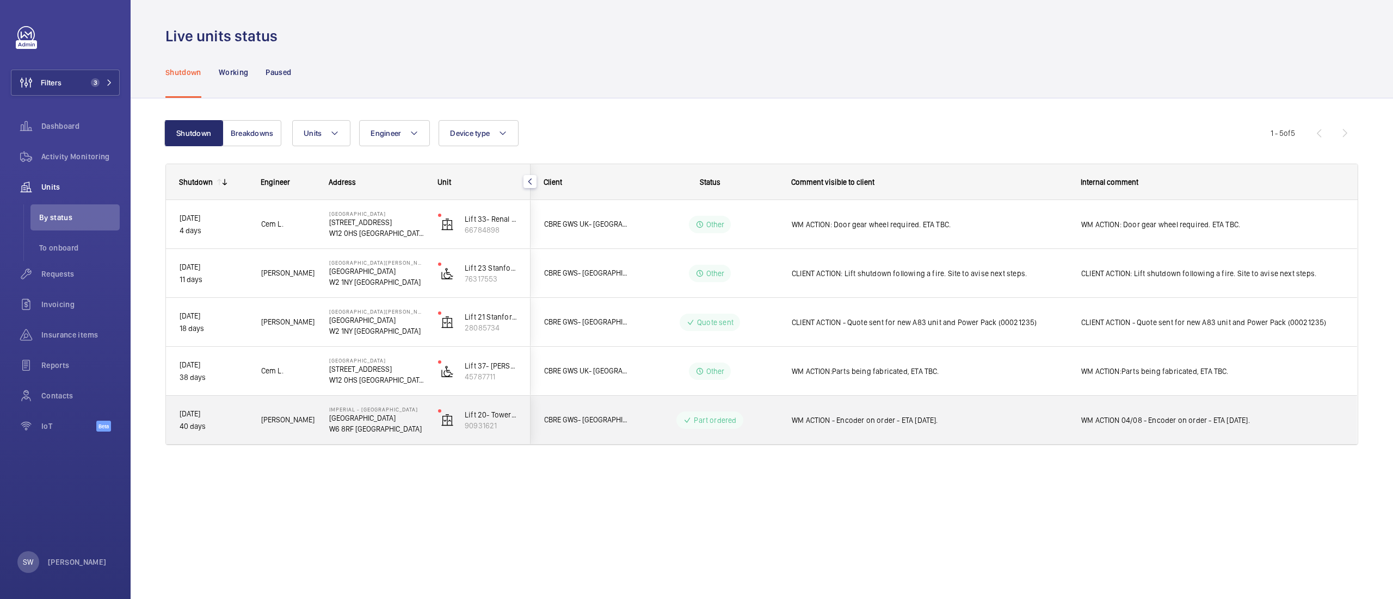
click at [1159, 437] on div "WM ACTION 04/08 - Encoder on order - ETA [DATE]." at bounding box center [1212, 420] width 288 height 47
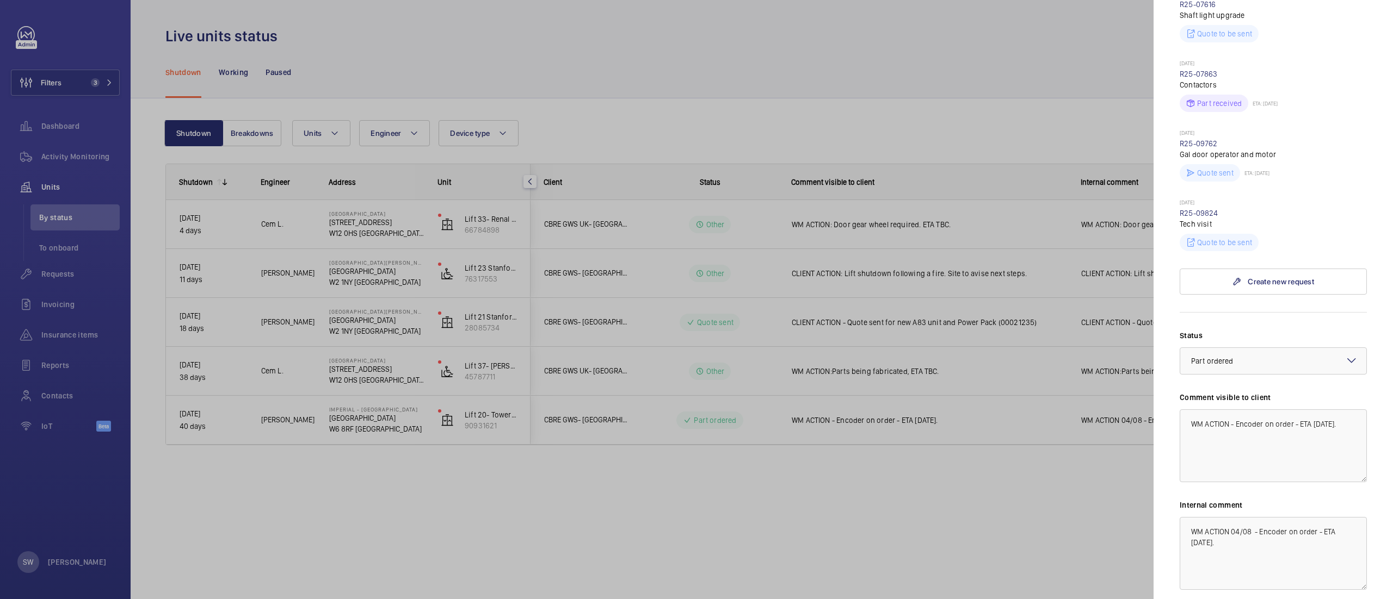
scroll to position [542, 0]
drag, startPoint x: 1240, startPoint y: 395, endPoint x: 1276, endPoint y: 435, distance: 53.2
click at [1276, 435] on textarea "WM ACTION - Encoder on order - ETA [DATE]." at bounding box center [1272, 441] width 187 height 73
drag, startPoint x: 1245, startPoint y: 419, endPoint x: 1124, endPoint y: 374, distance: 129.6
click at [1124, 374] on mat-sidenav-container "Filters 3 Dashboard Activity Monitoring Units By status To onboard Requests Inv…" at bounding box center [696, 299] width 1393 height 599
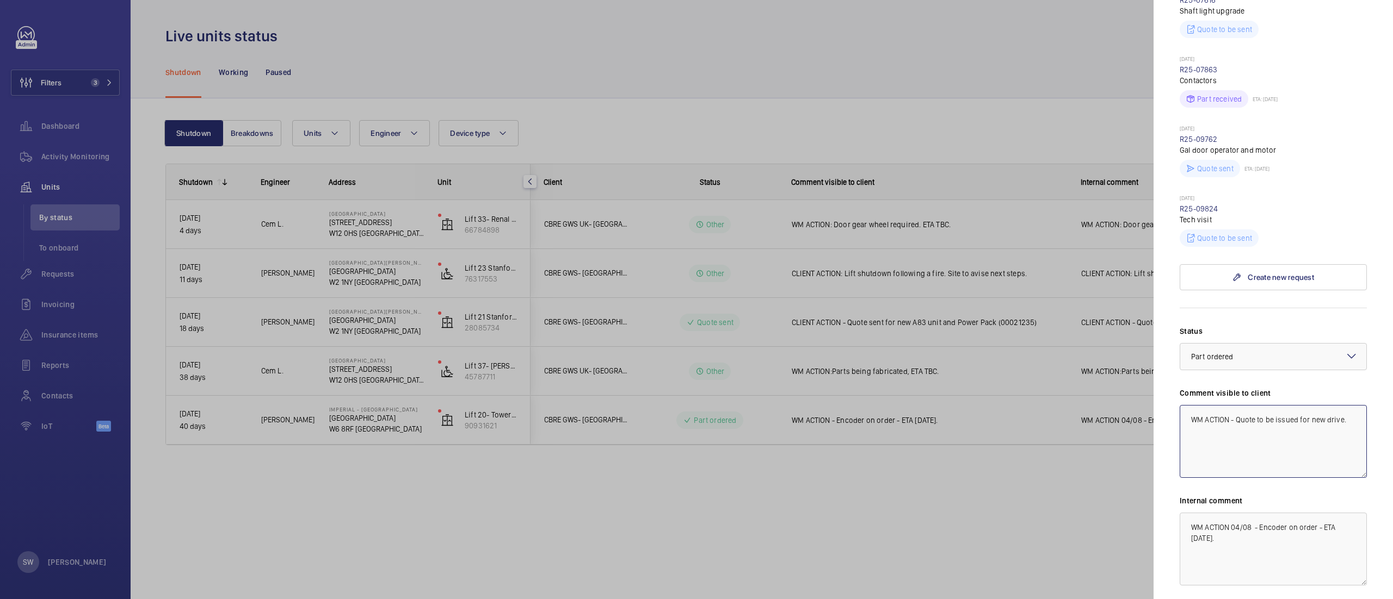
type textarea "WM ACTION - Quote to be issued for new drive."
drag, startPoint x: 1236, startPoint y: 523, endPoint x: 1067, endPoint y: 441, distance: 188.8
click at [1067, 441] on mat-sidenav-container "Filters 3 Dashboard Activity Monitoring Units By status To onboard Requests Inv…" at bounding box center [696, 299] width 1393 height 599
paste textarea "- Quote to be issued for new drive."
type textarea "WM ACTION - Quote to be issued for new drive."
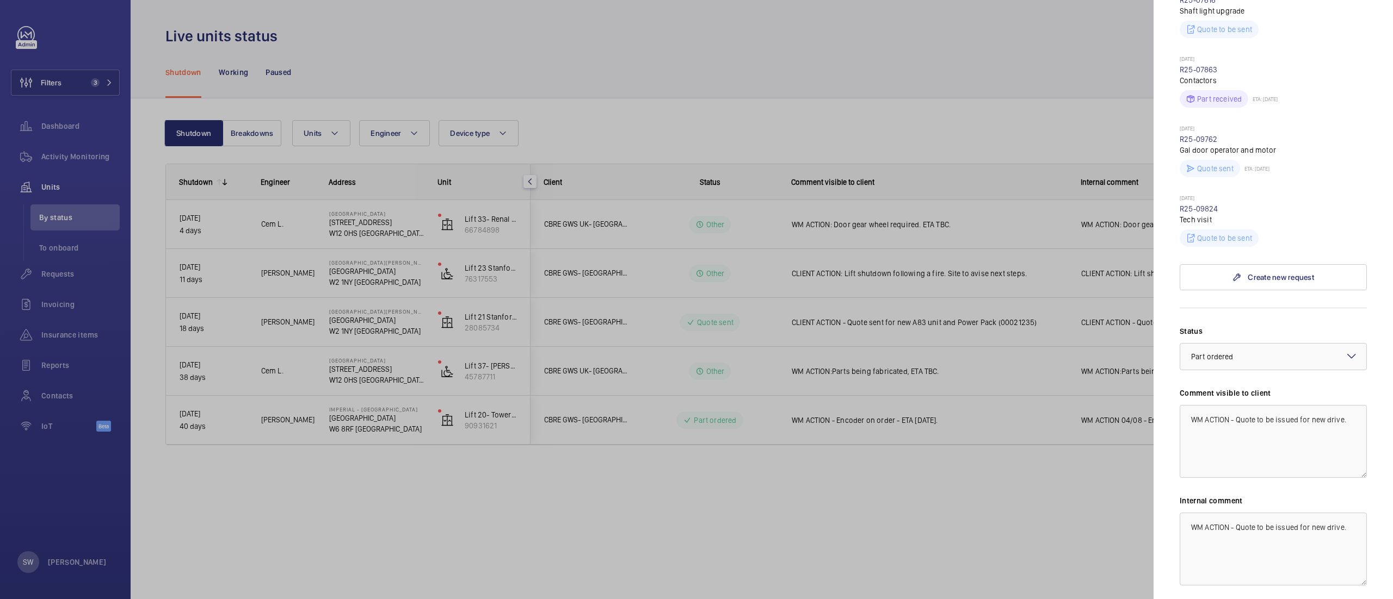
scroll to position [616, 0]
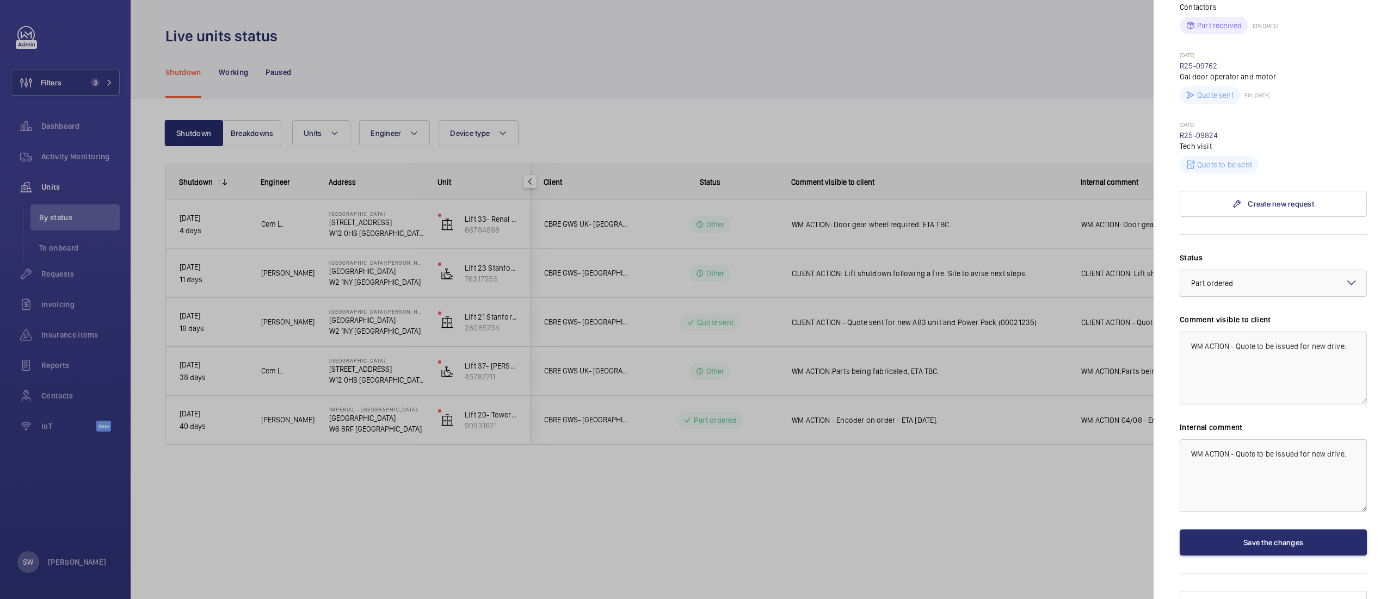
click at [1246, 270] on div at bounding box center [1273, 283] width 186 height 26
click at [1233, 397] on div "Other" at bounding box center [1273, 410] width 186 height 26
click at [1239, 530] on button "Save the changes" at bounding box center [1272, 543] width 187 height 26
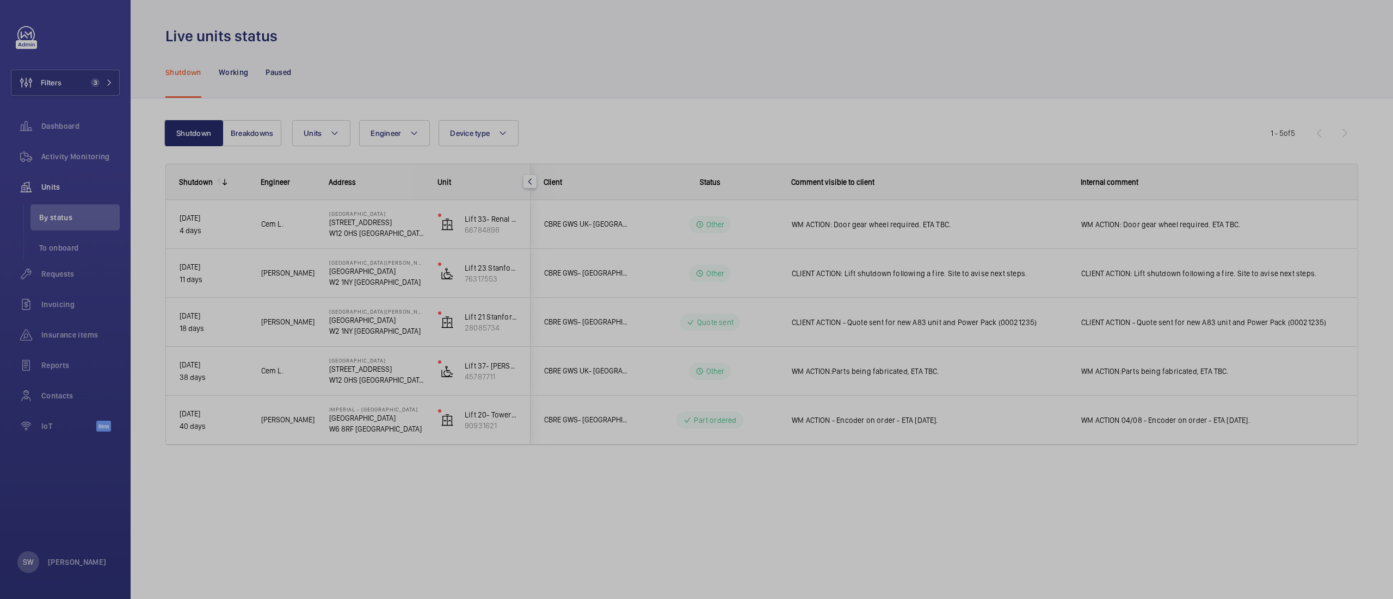
scroll to position [0, 0]
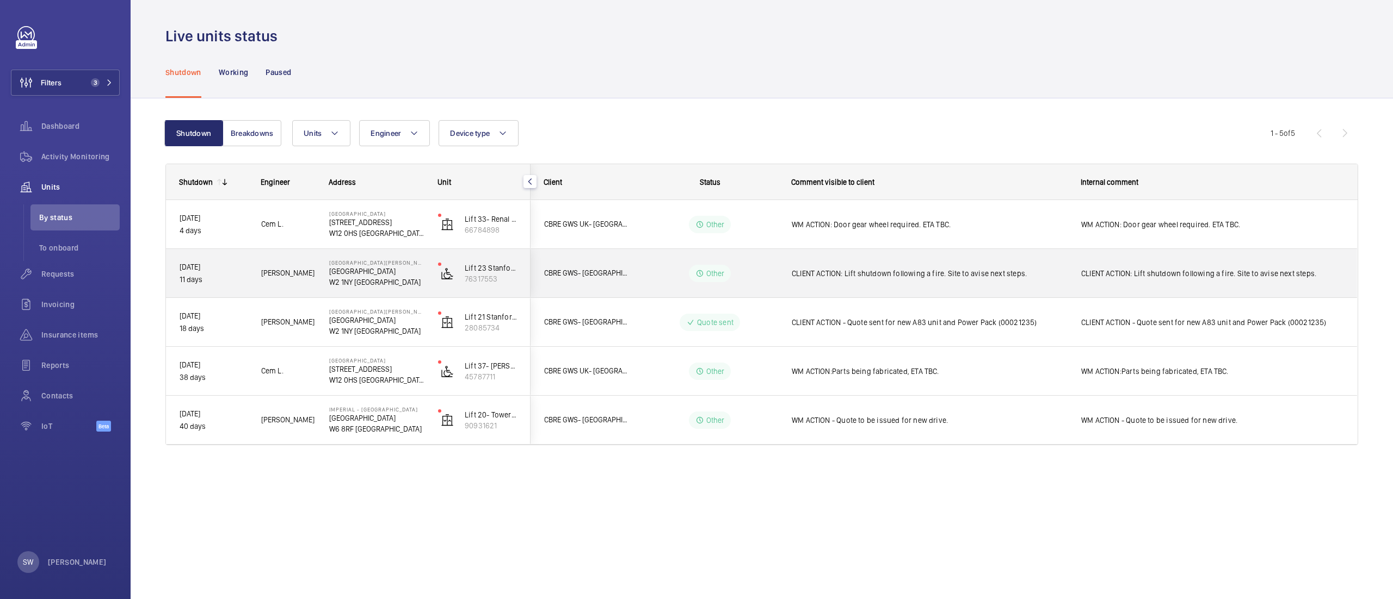
click at [889, 278] on span "CLIENT ACTION: Lift shutdown following a fire. Site to avise next steps." at bounding box center [928, 273] width 275 height 11
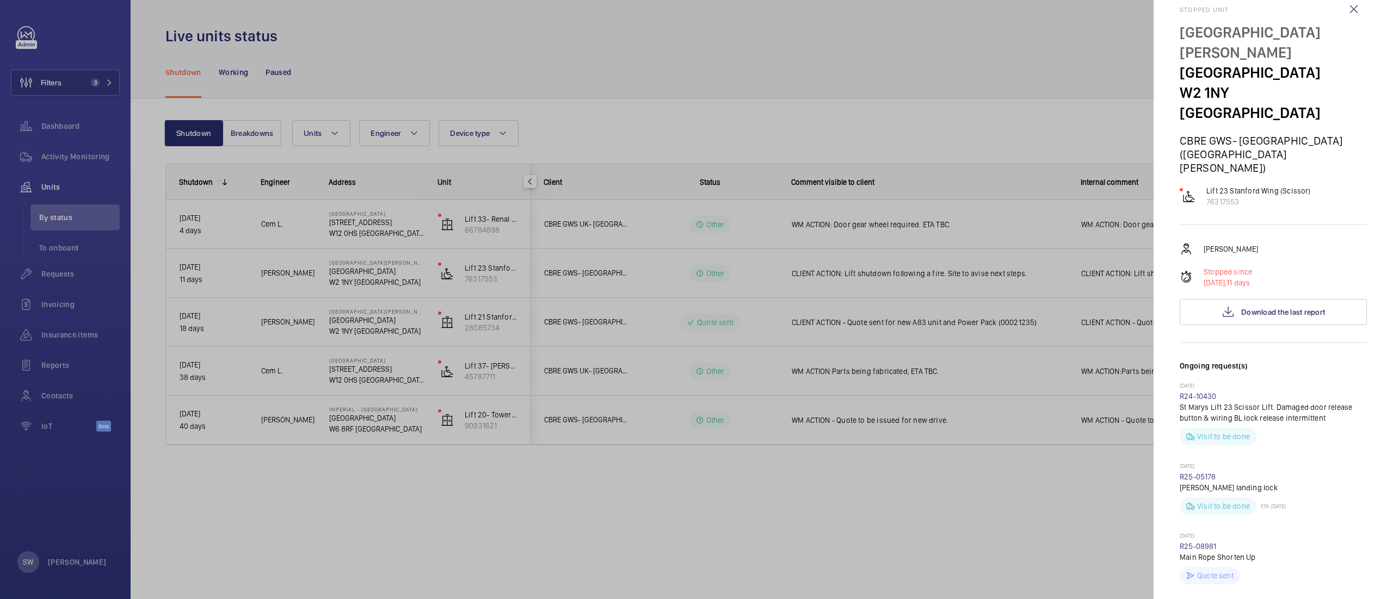
scroll to position [2, 0]
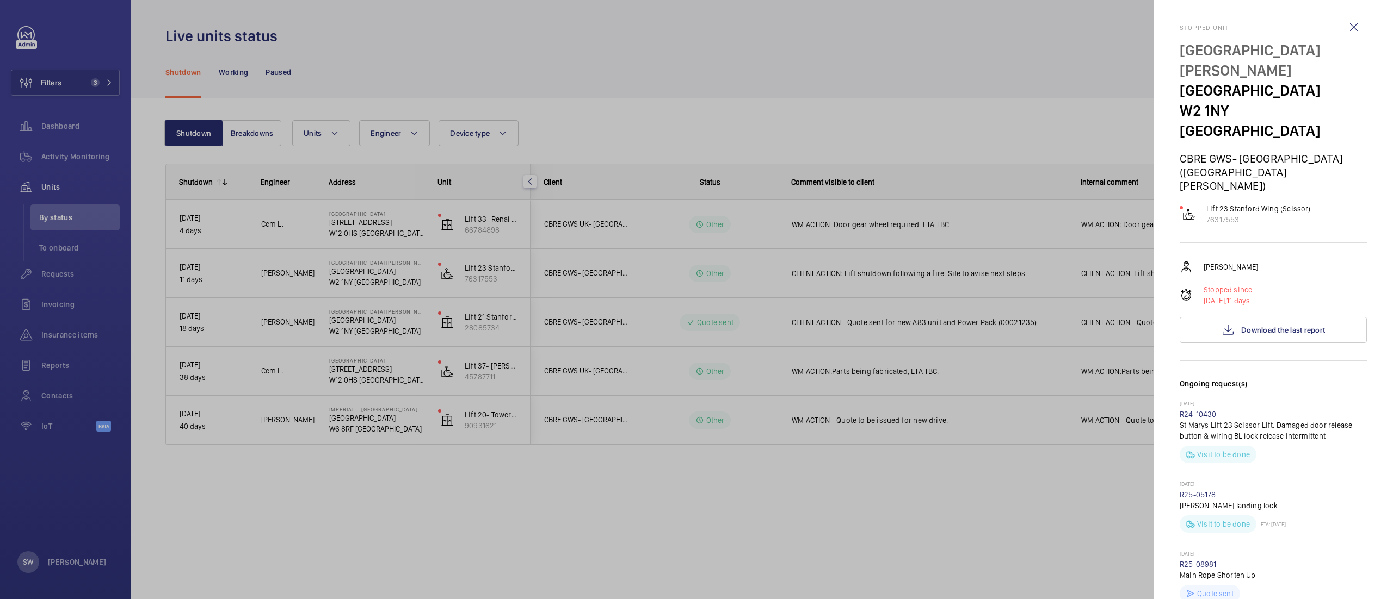
click at [829, 472] on div at bounding box center [696, 299] width 1393 height 599
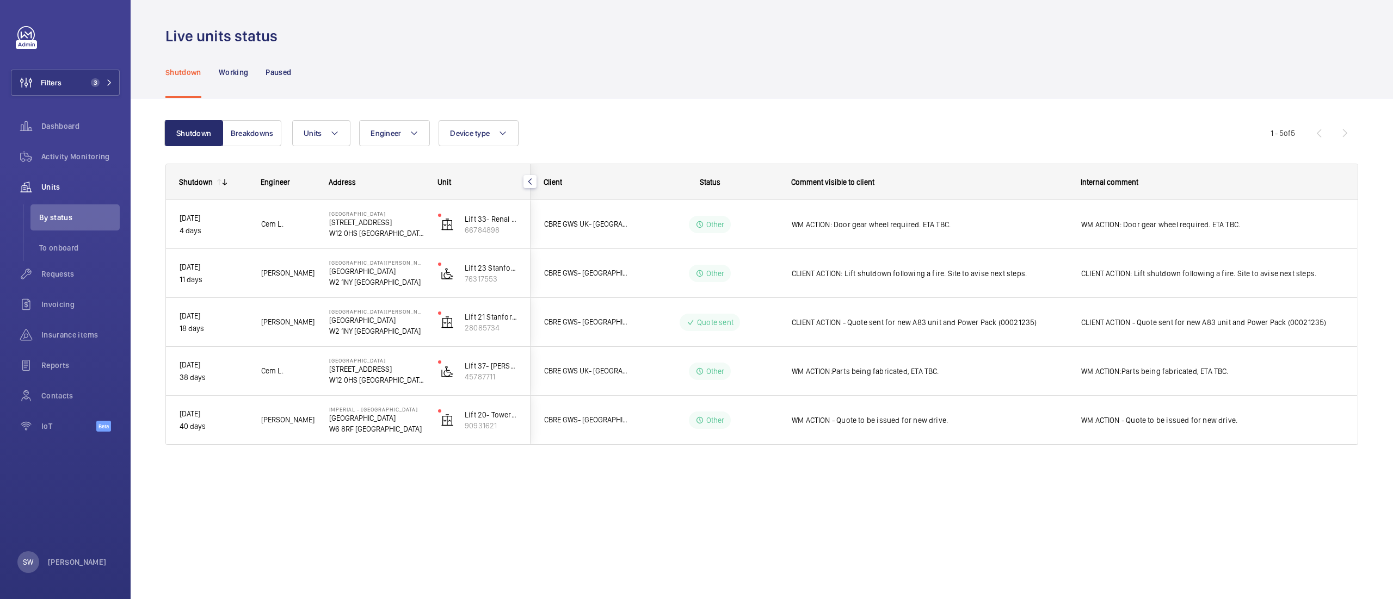
scroll to position [0, 0]
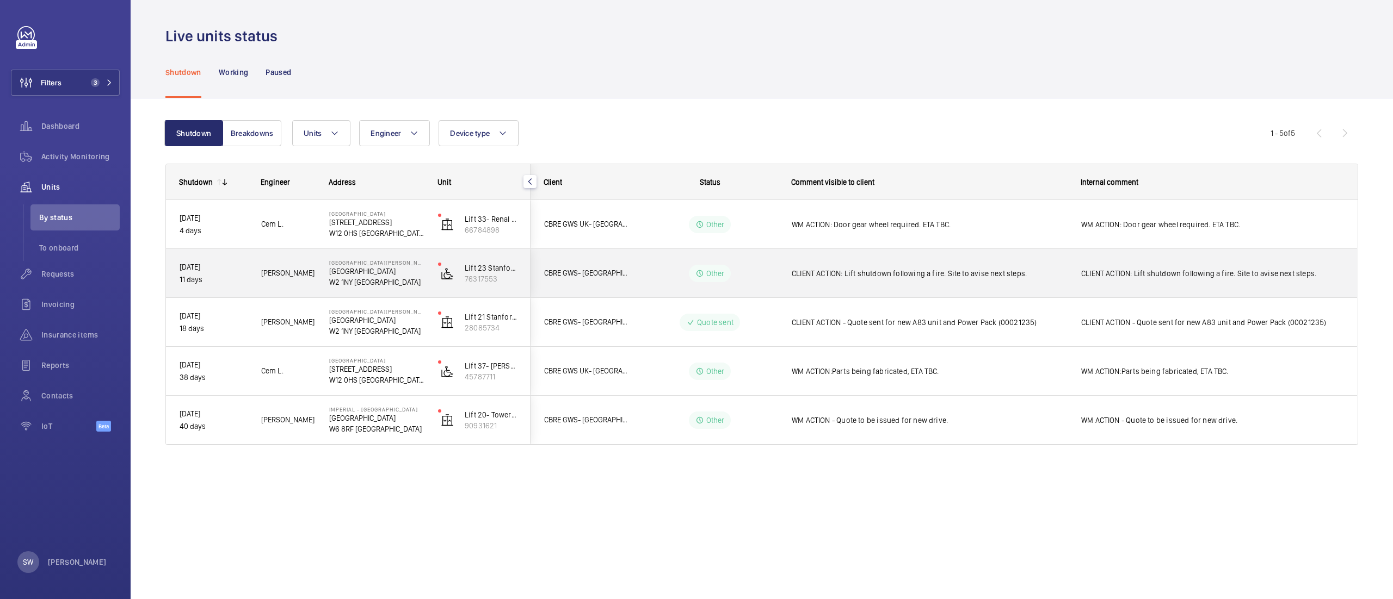
click at [981, 282] on div "CLIENT ACTION: Lift shutdown following a fire. Site to avise next steps." at bounding box center [928, 273] width 275 height 25
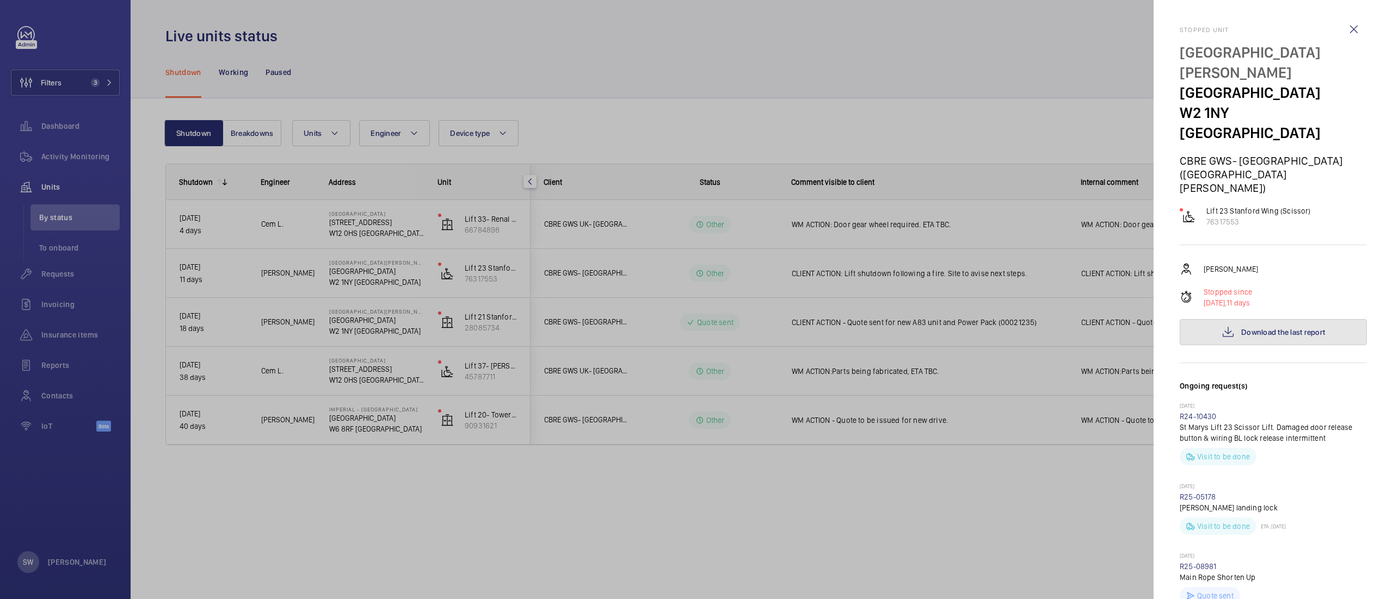
click at [1296, 328] on span "Download the last report" at bounding box center [1283, 332] width 84 height 9
click at [99, 91] on div at bounding box center [696, 299] width 1393 height 599
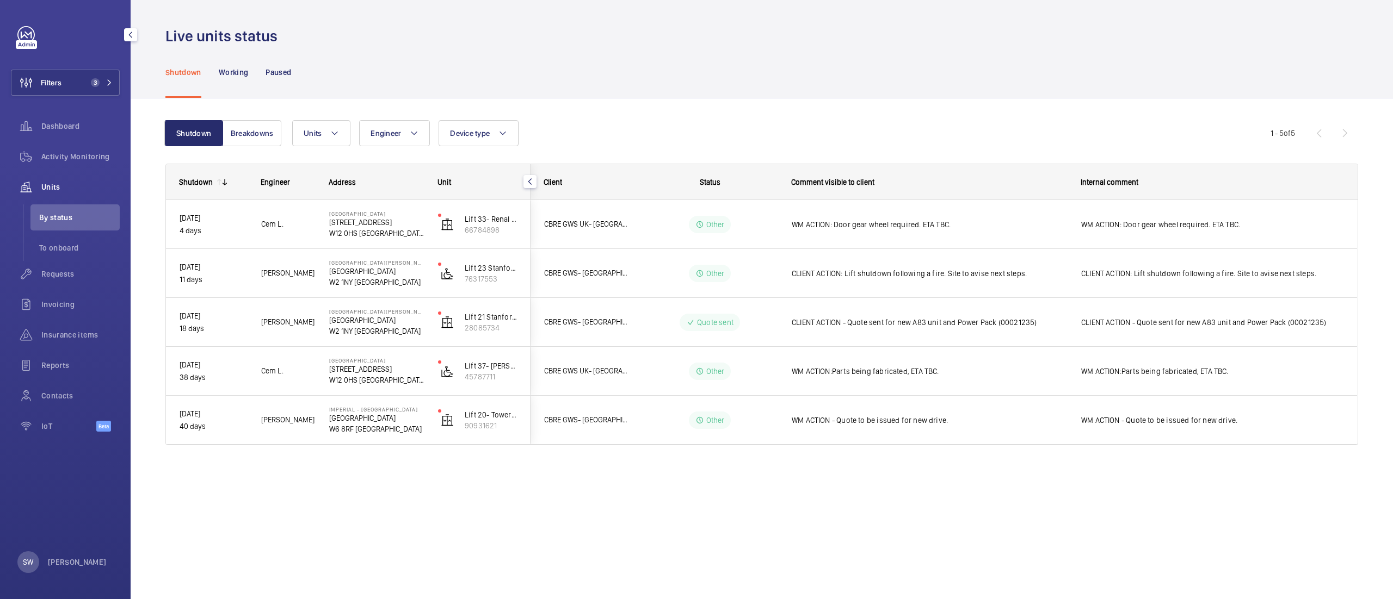
click at [76, 82] on button "Filters 3" at bounding box center [65, 83] width 109 height 26
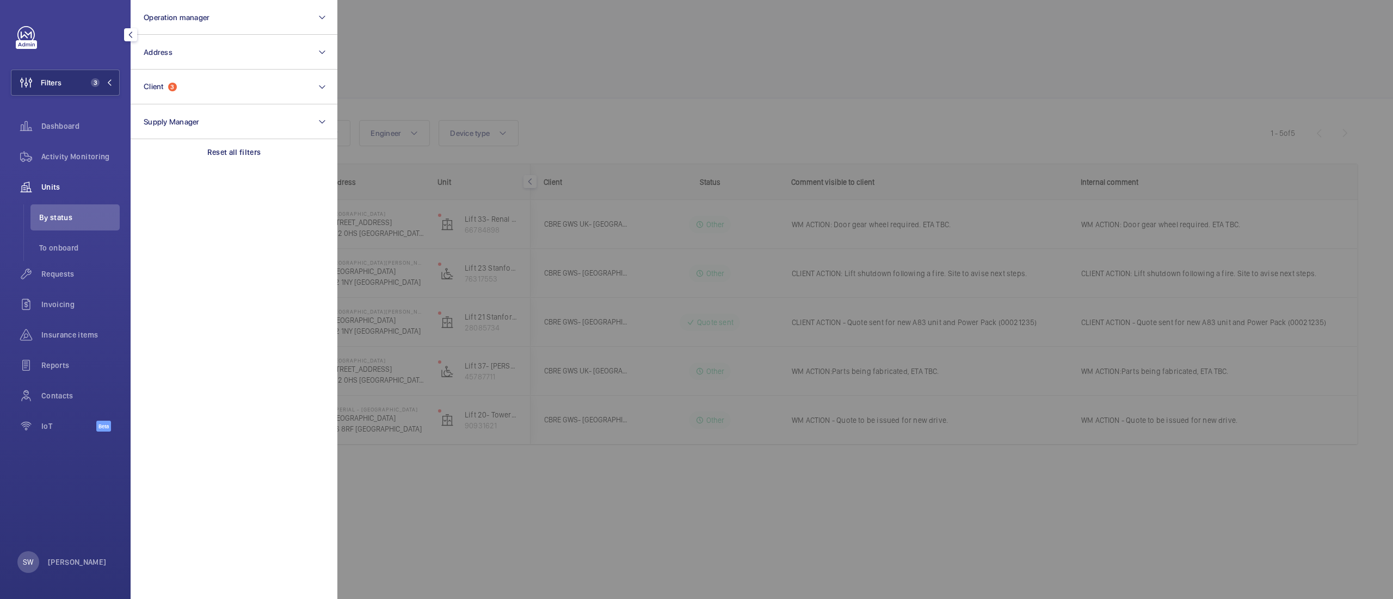
click at [890, 342] on div at bounding box center [1033, 299] width 1393 height 599
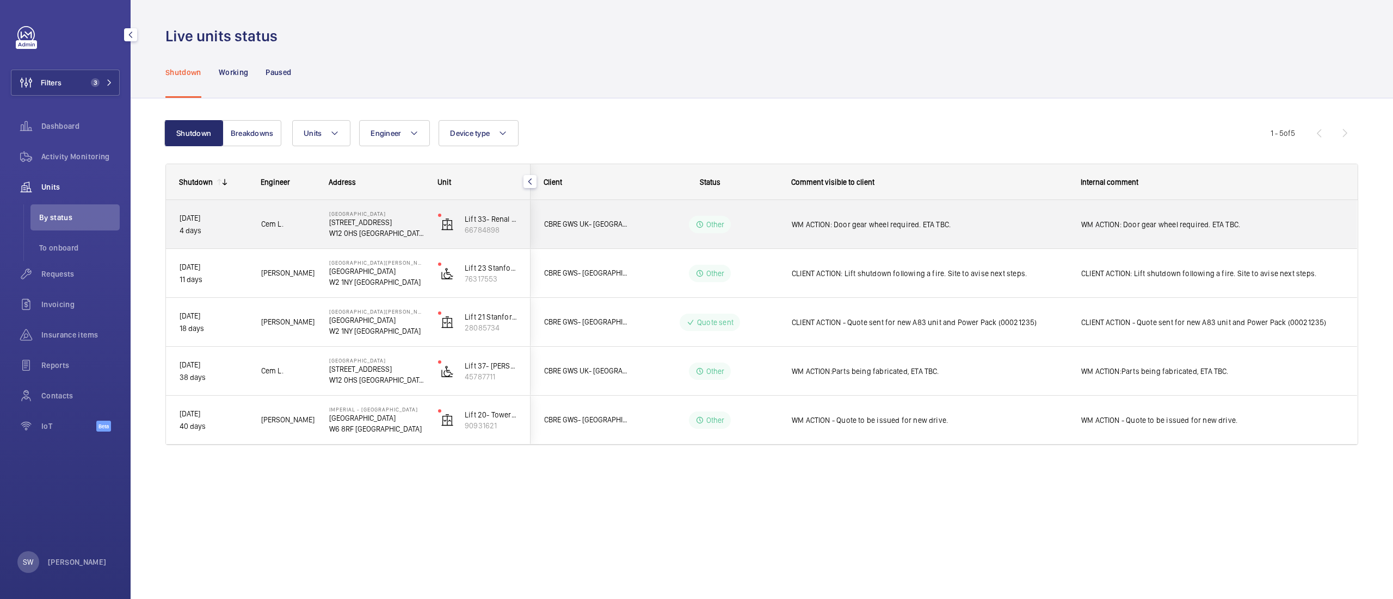
click at [927, 221] on span "WM ACTION: Door gear wheel required. ETA TBC." at bounding box center [928, 224] width 275 height 11
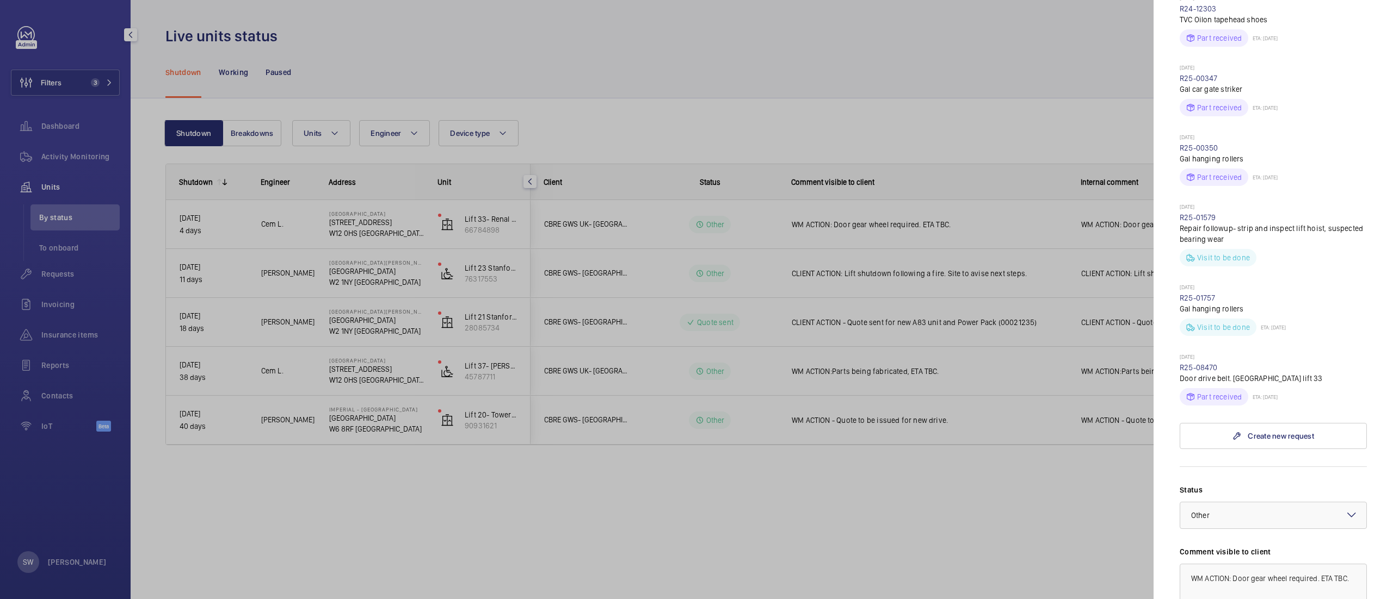
scroll to position [372, 0]
click at [831, 536] on div at bounding box center [696, 299] width 1393 height 599
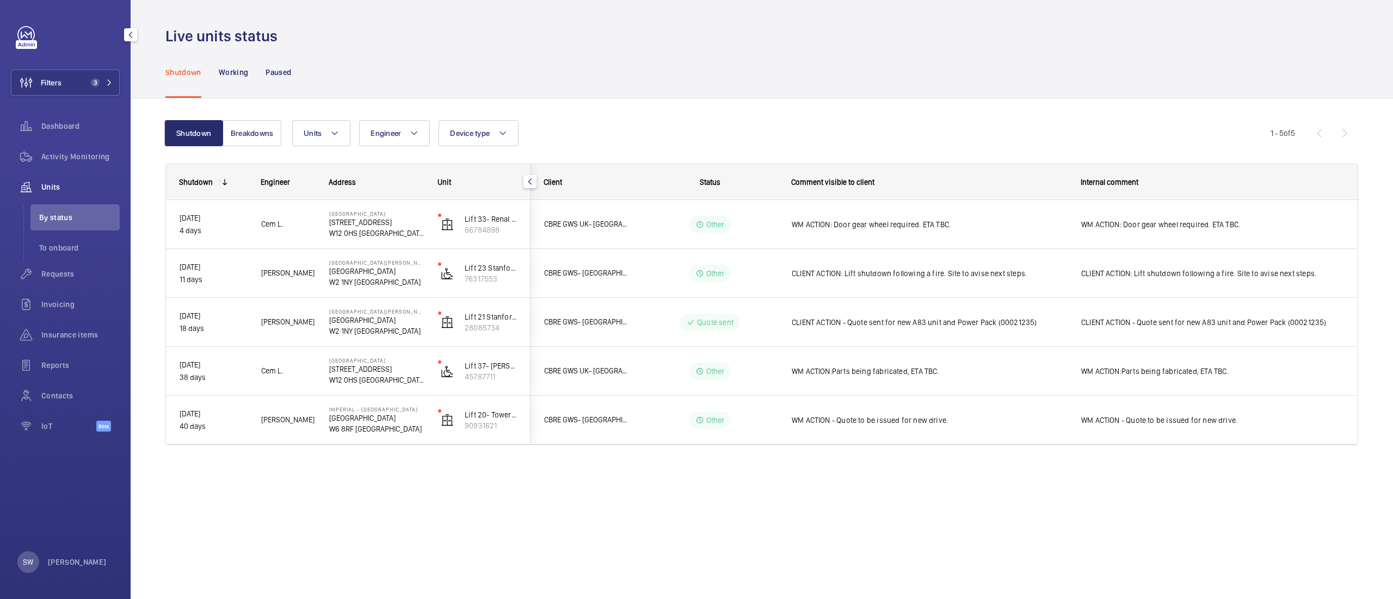
scroll to position [0, 0]
click at [61, 95] on span "Filters" at bounding box center [36, 83] width 50 height 26
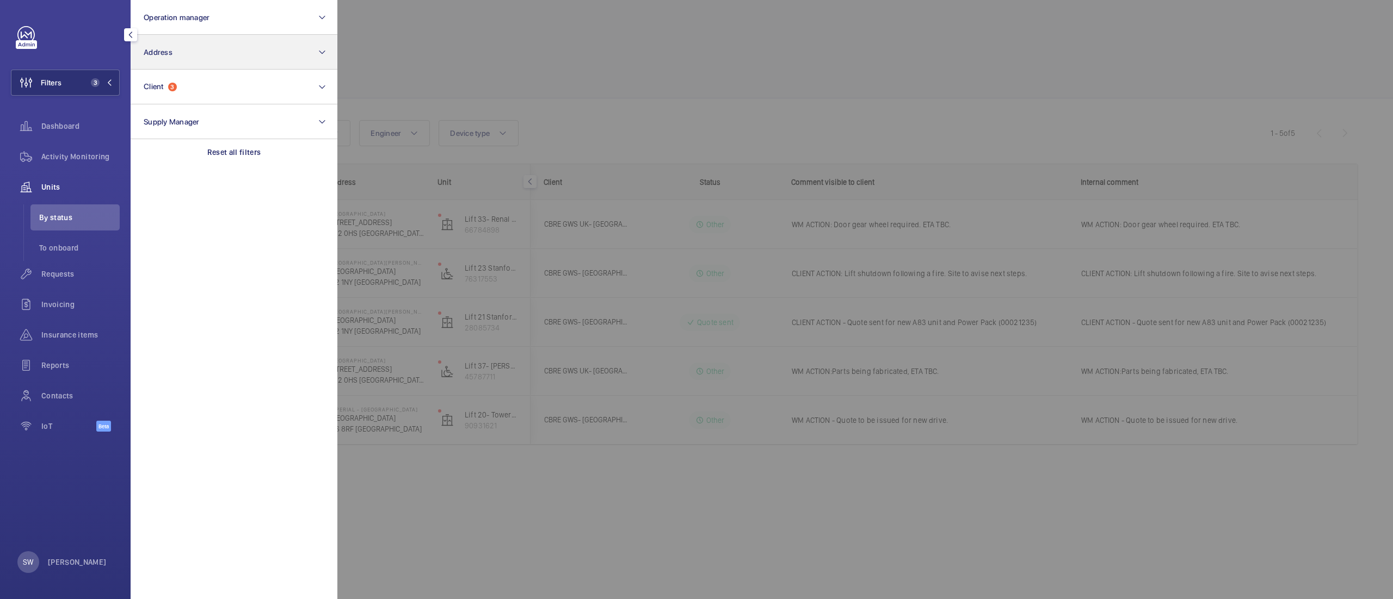
drag, startPoint x: 240, startPoint y: 154, endPoint x: 207, endPoint y: 53, distance: 106.3
click at [239, 153] on p "Reset all filters" at bounding box center [234, 152] width 54 height 11
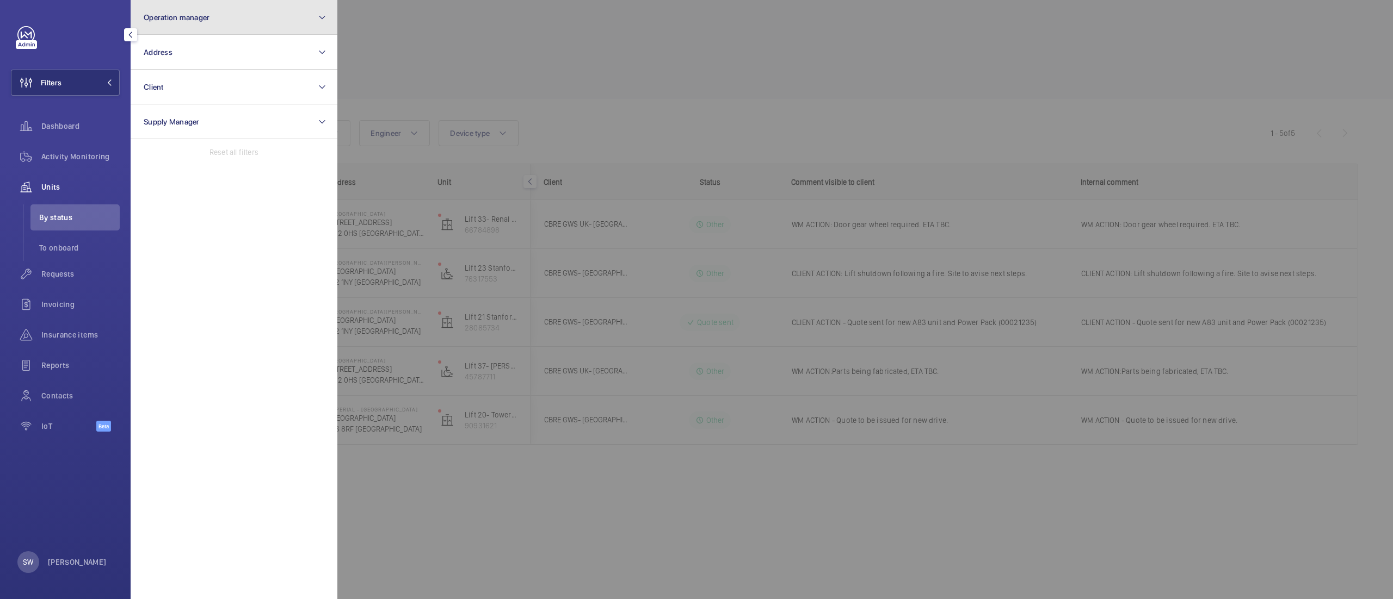
click at [211, 19] on button "Operation manager" at bounding box center [234, 17] width 207 height 35
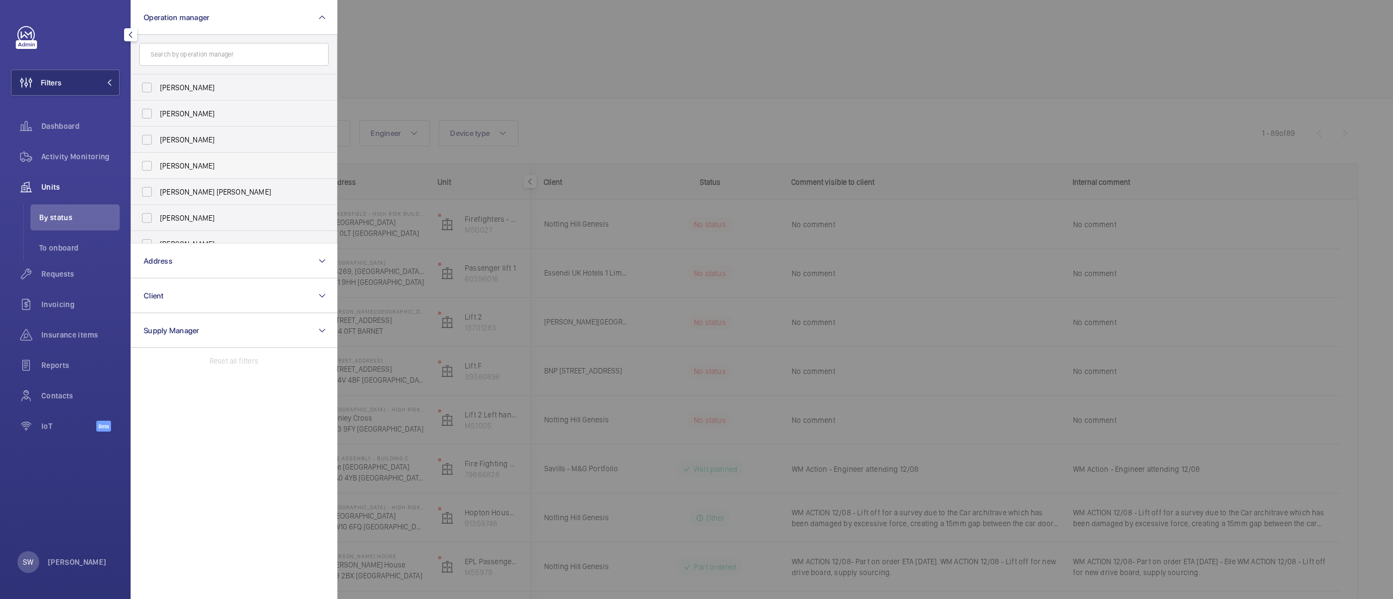
click at [179, 168] on span "[PERSON_NAME]" at bounding box center [235, 165] width 150 height 11
click at [158, 168] on input "[PERSON_NAME]" at bounding box center [147, 166] width 22 height 22
checkbox input "true"
click at [952, 123] on div at bounding box center [1033, 299] width 1393 height 599
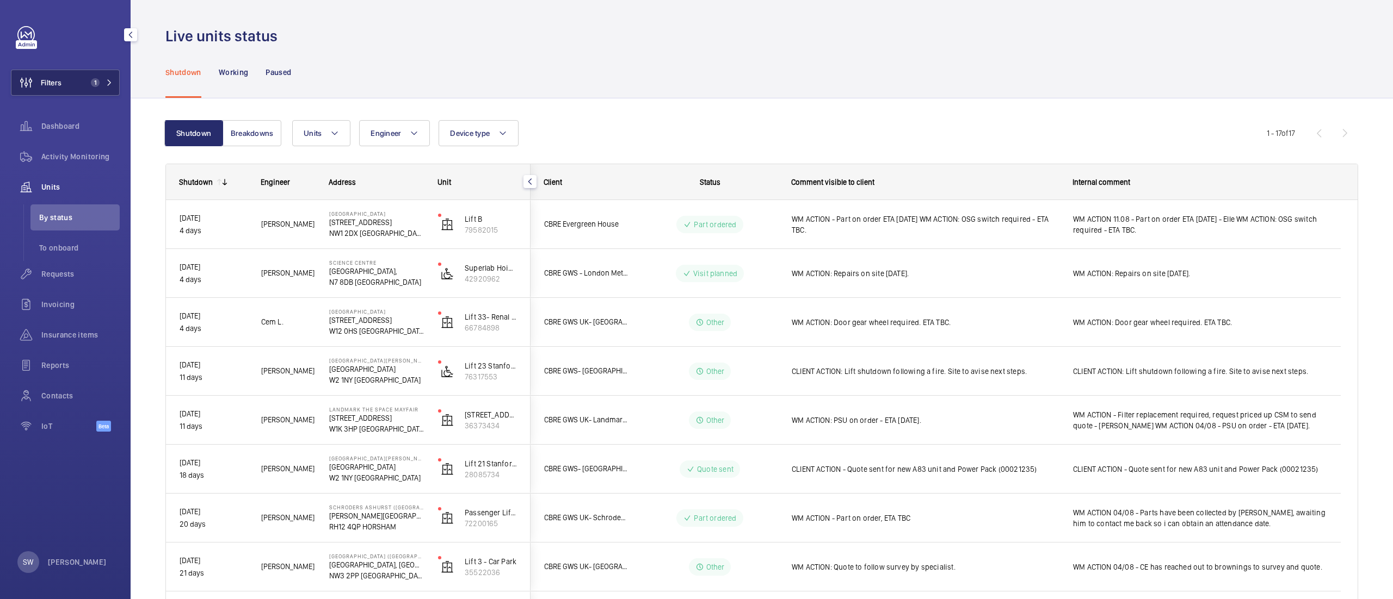
click at [83, 79] on button "Filters 1" at bounding box center [65, 83] width 109 height 26
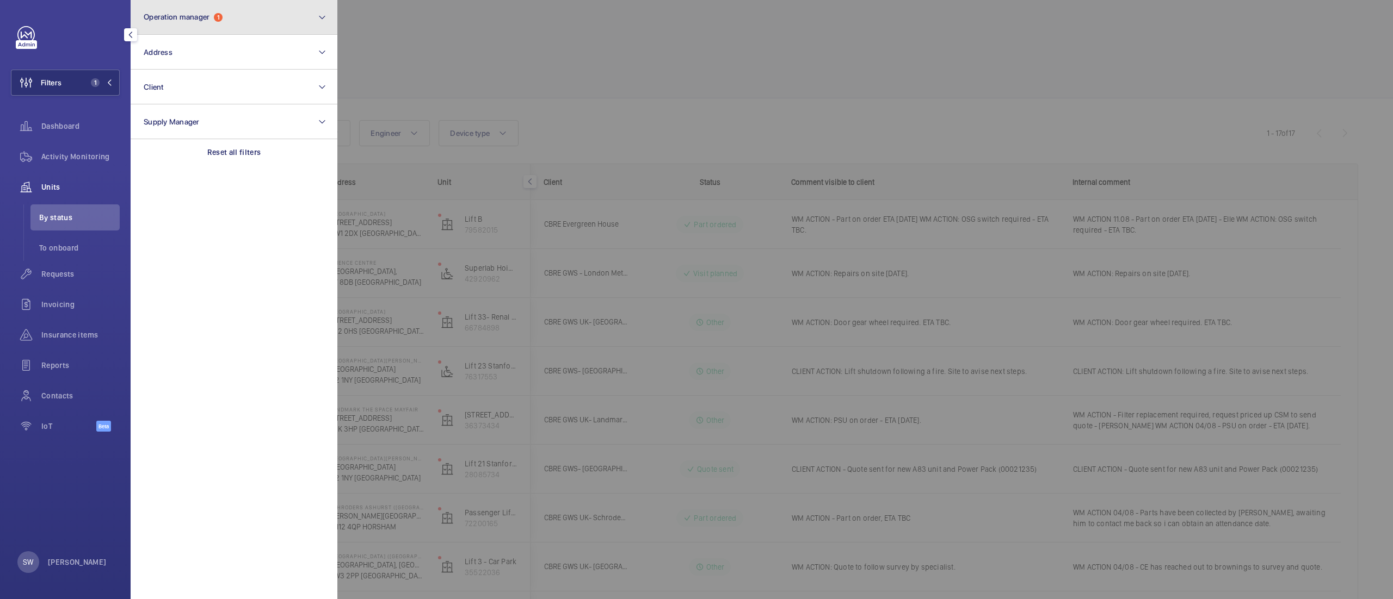
click at [317, 9] on button "Operation manager 1" at bounding box center [234, 17] width 207 height 35
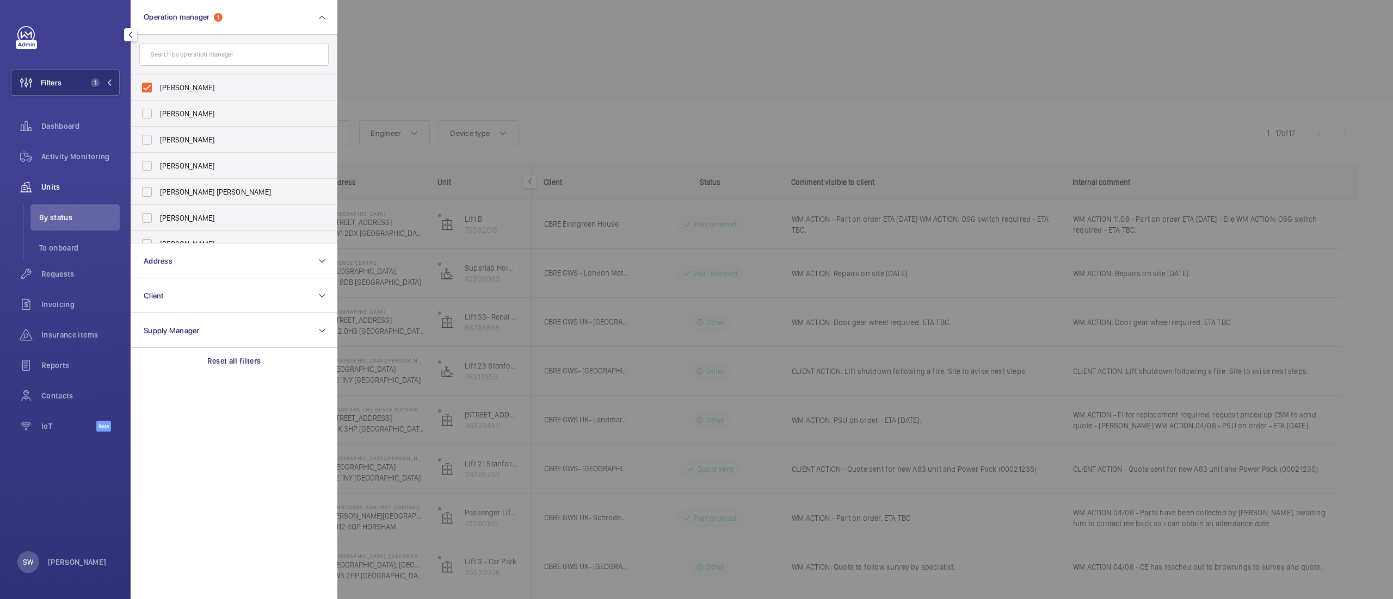
click at [442, 71] on div at bounding box center [1033, 299] width 1393 height 599
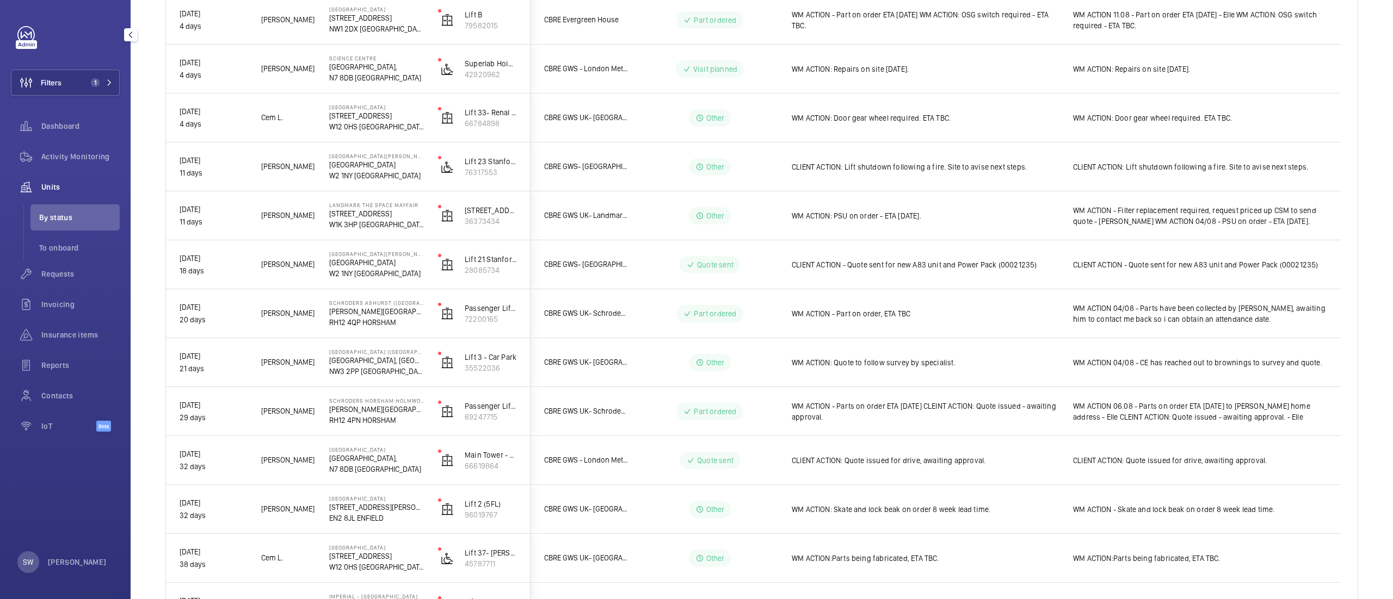
scroll to position [486, 0]
